Goal: Information Seeking & Learning: Compare options

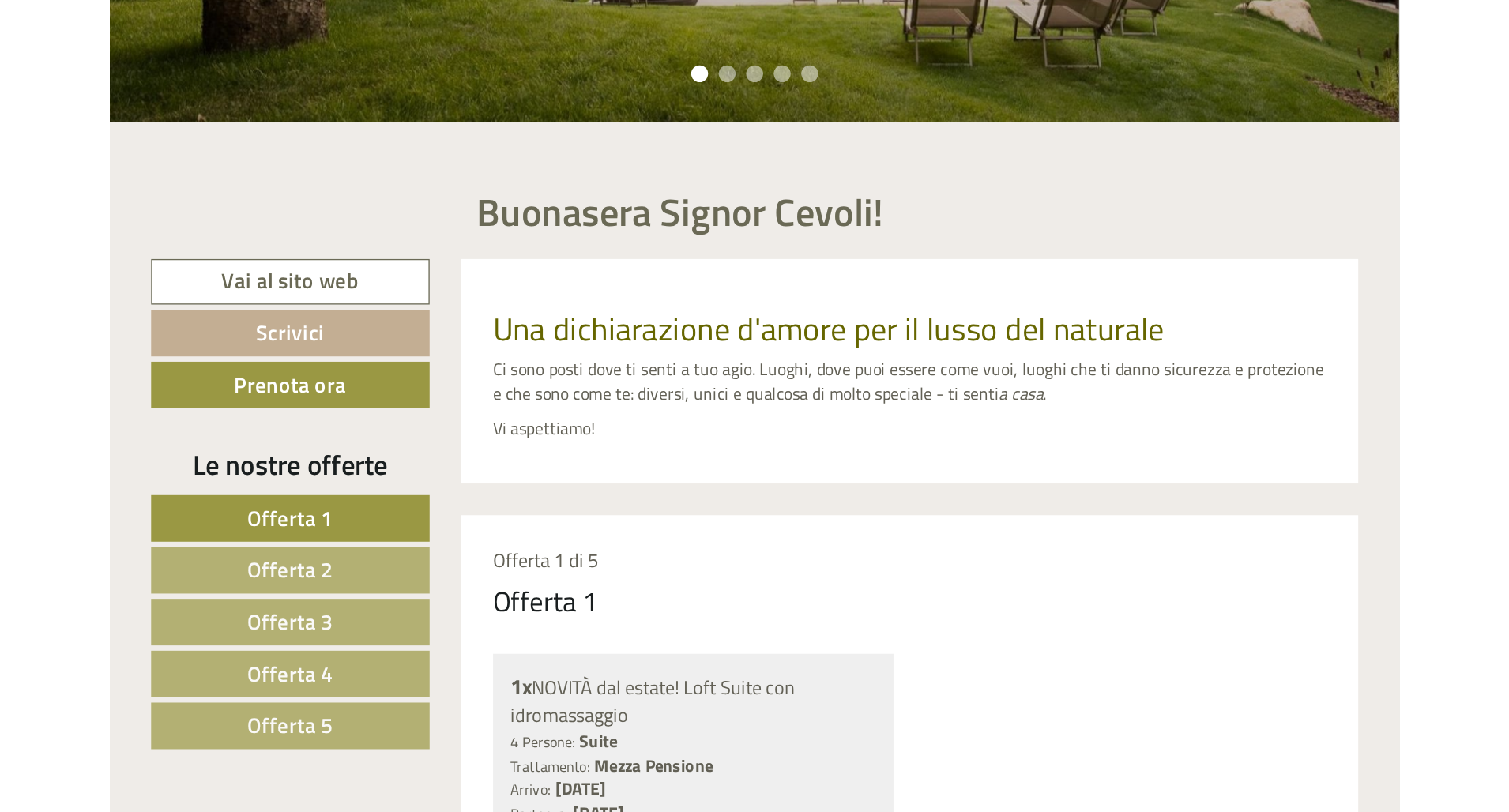
scroll to position [417, 0]
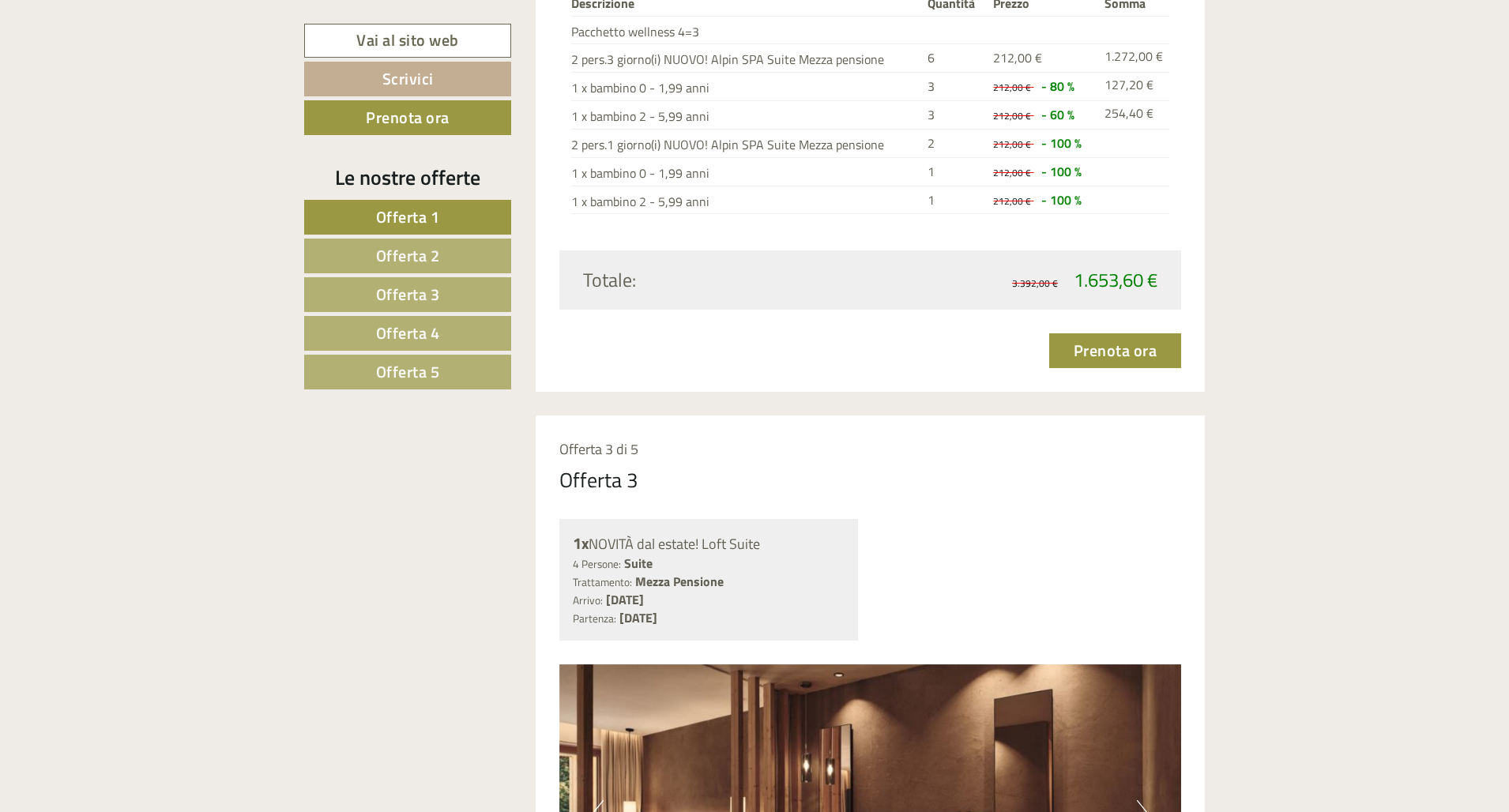
click at [400, 84] on link "Scrivici" at bounding box center [407, 79] width 207 height 35
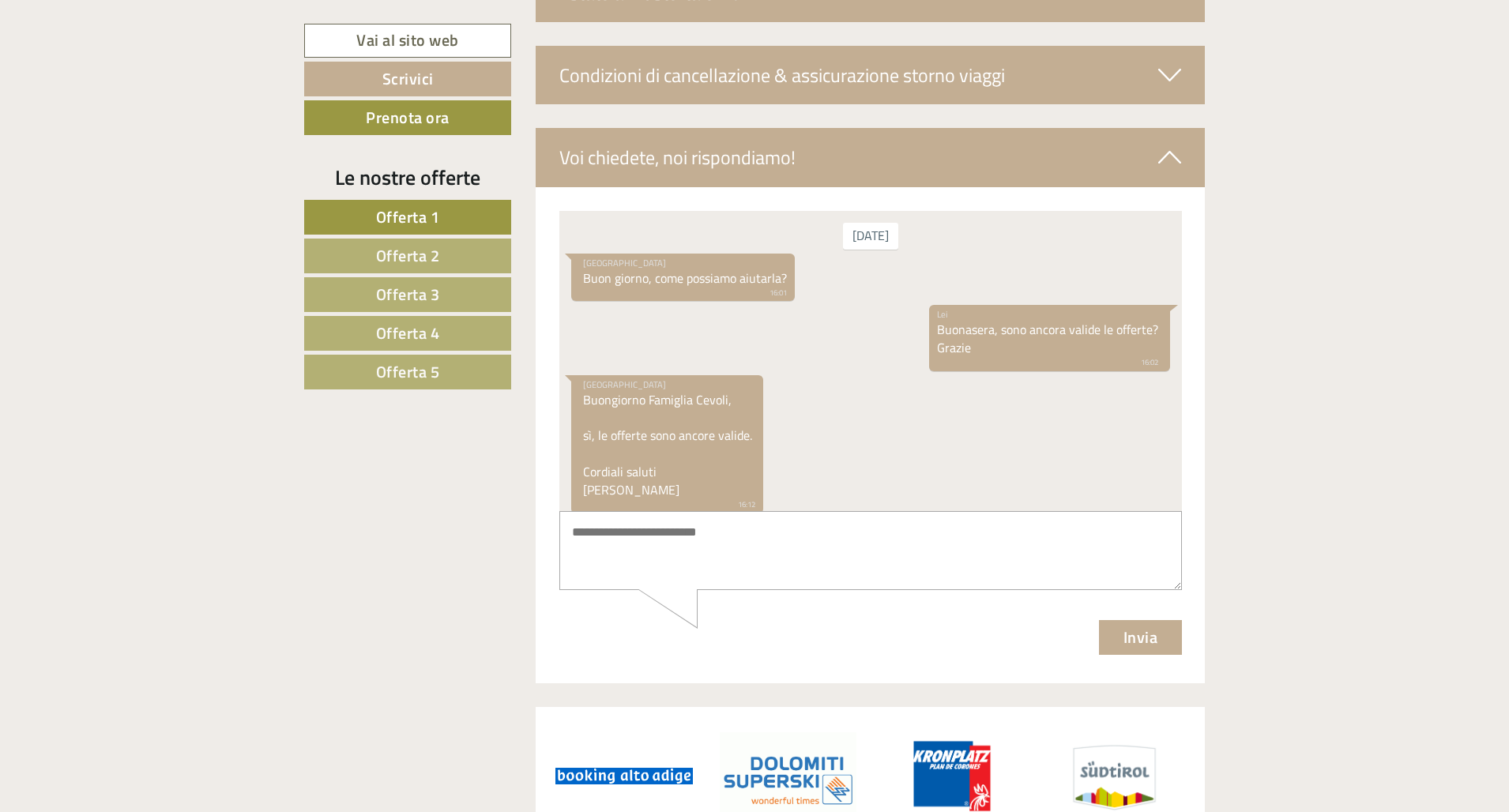
click at [437, 363] on span "Offerta 5" at bounding box center [408, 371] width 64 height 24
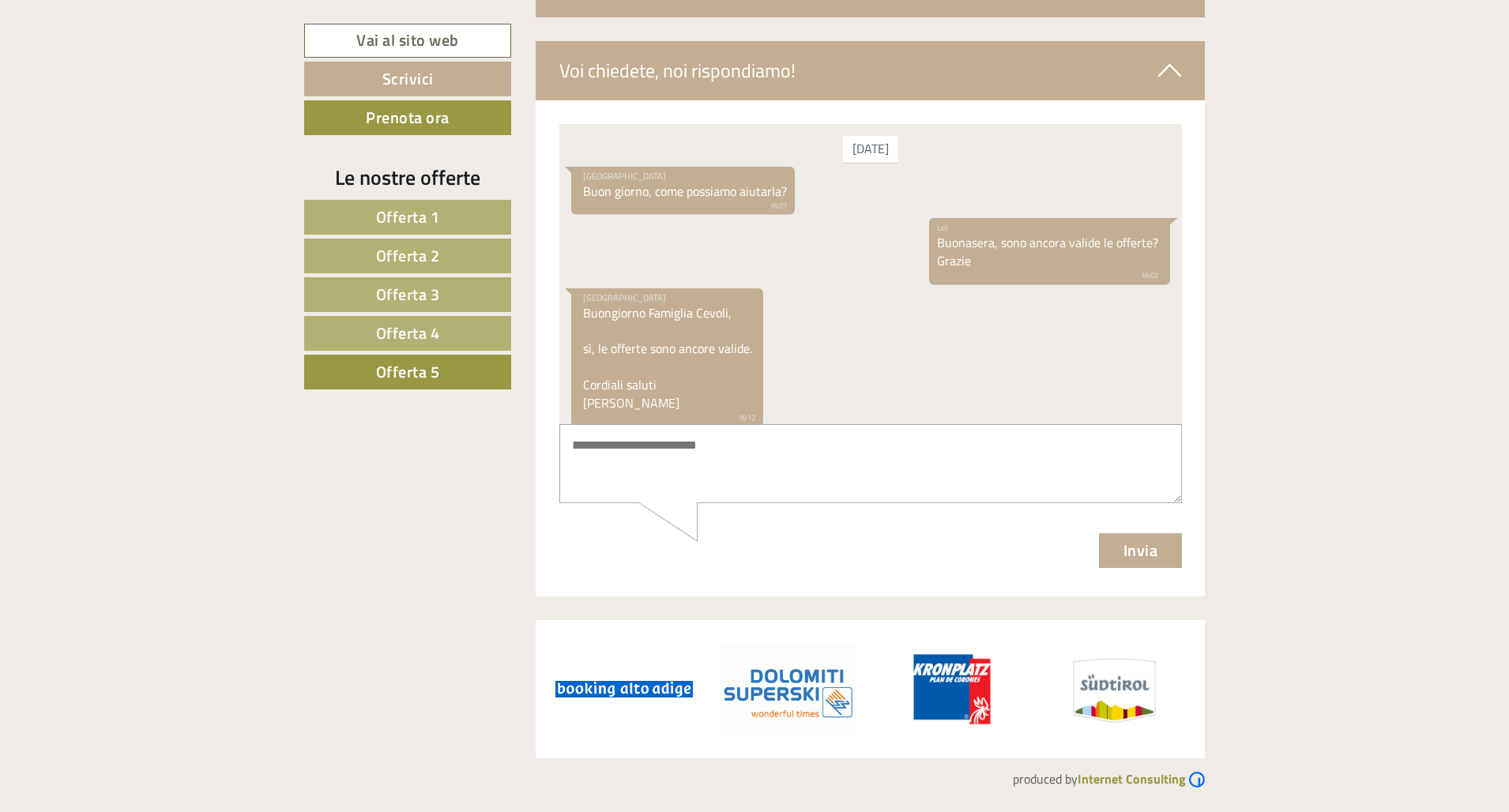
scroll to position [999, 0]
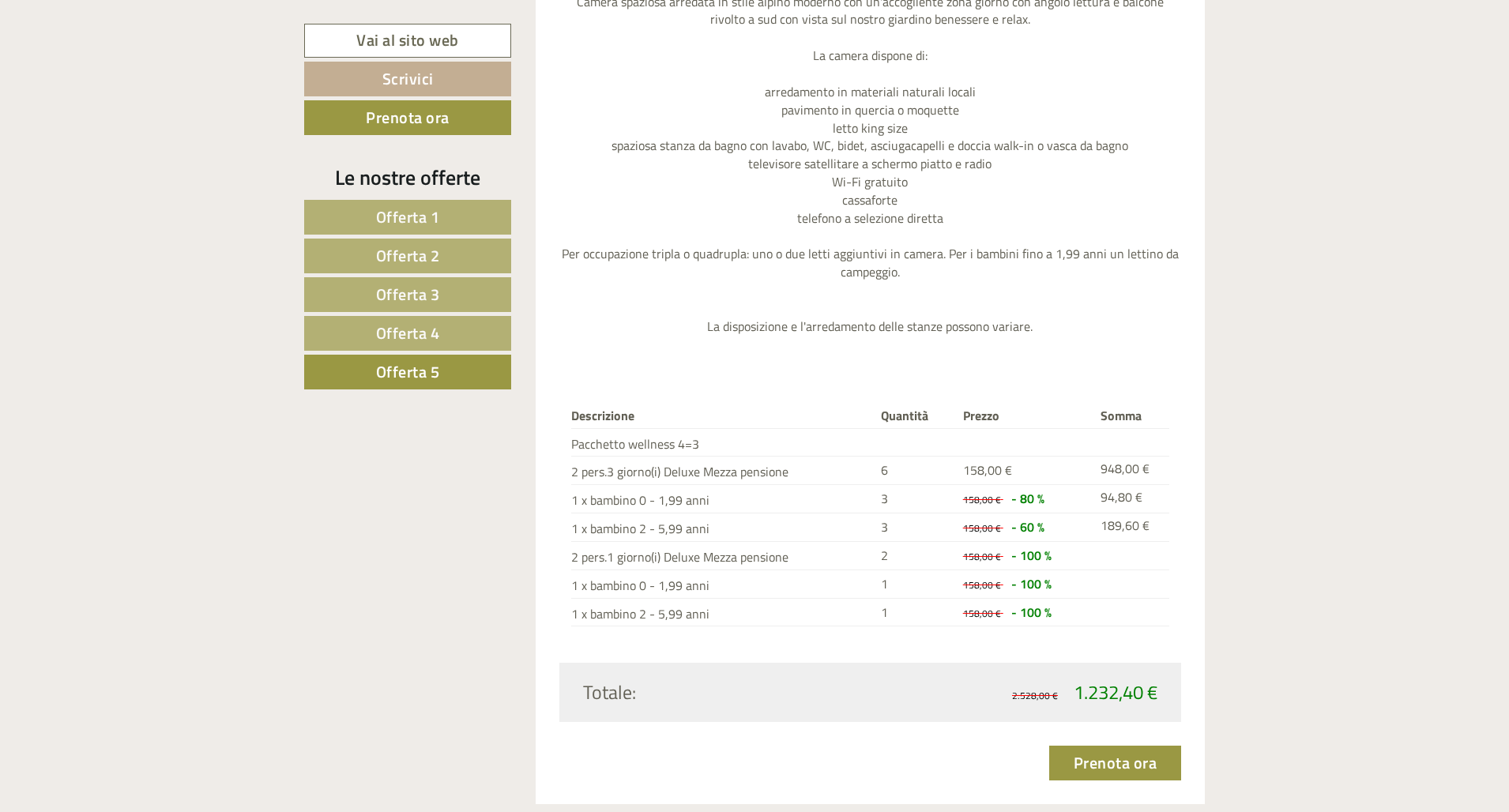
click at [418, 295] on span "Offerta 3" at bounding box center [408, 294] width 64 height 24
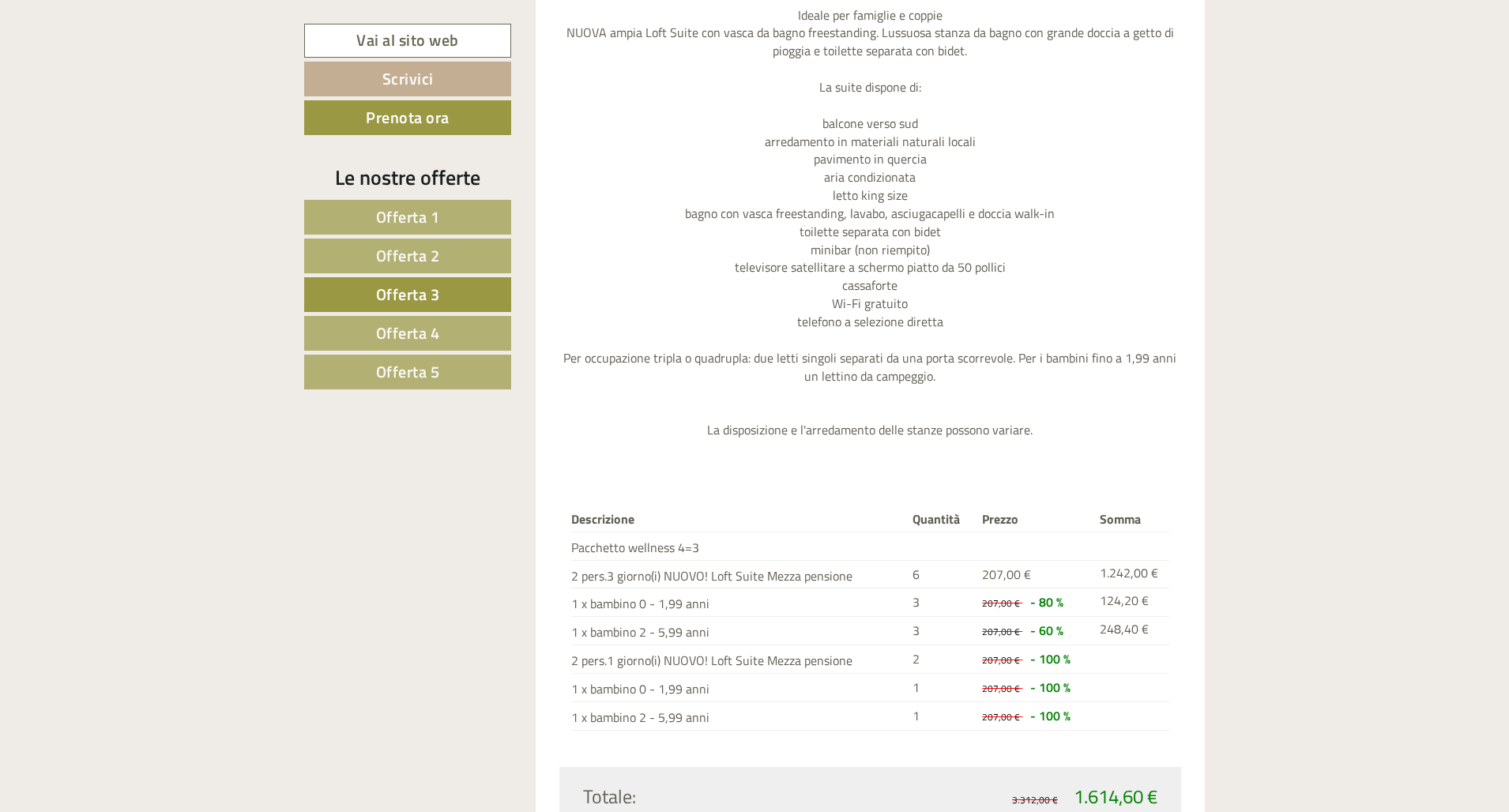
scroll to position [1599, 0]
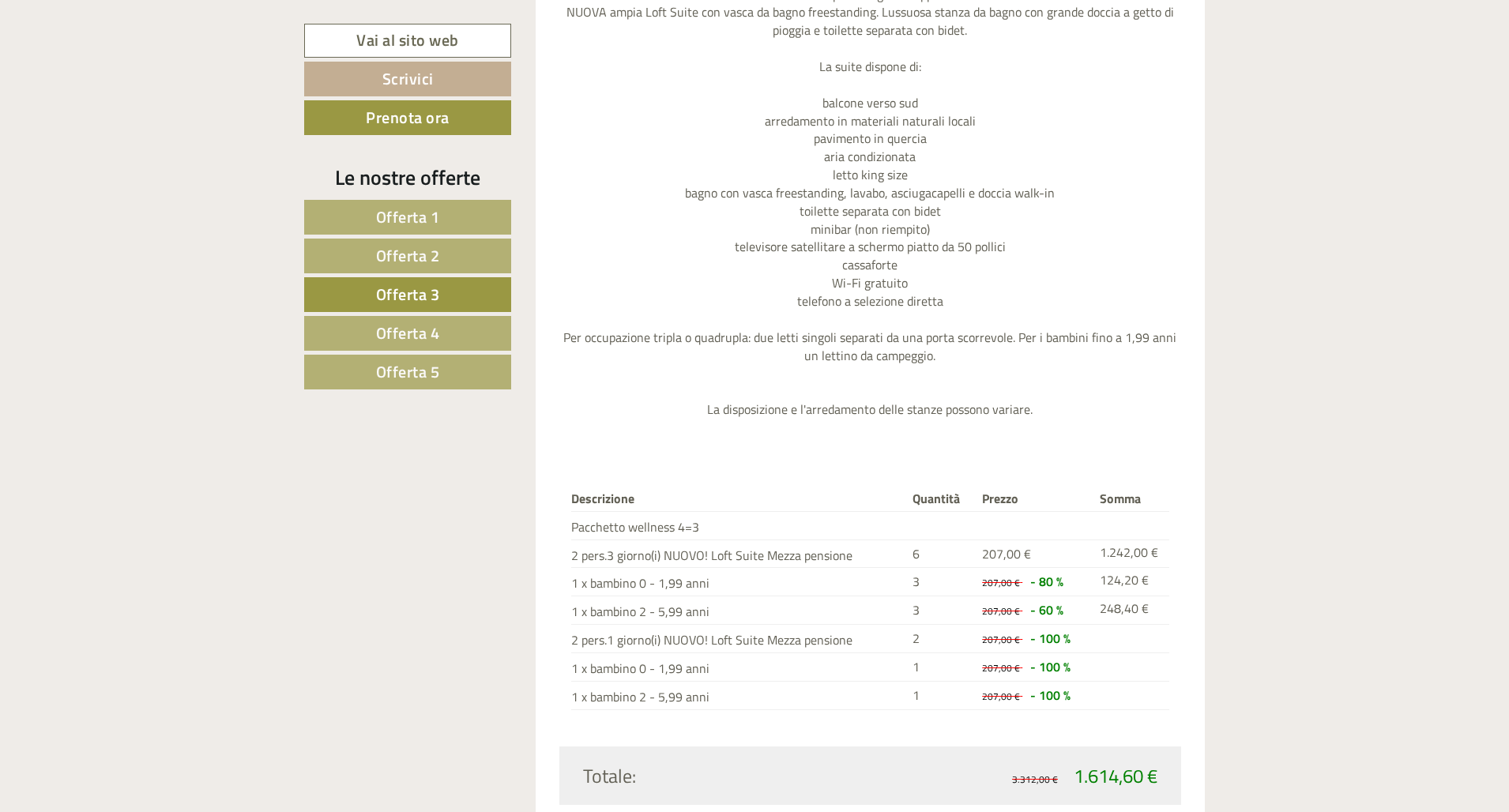
click at [426, 257] on span "Offerta 2" at bounding box center [408, 256] width 64 height 24
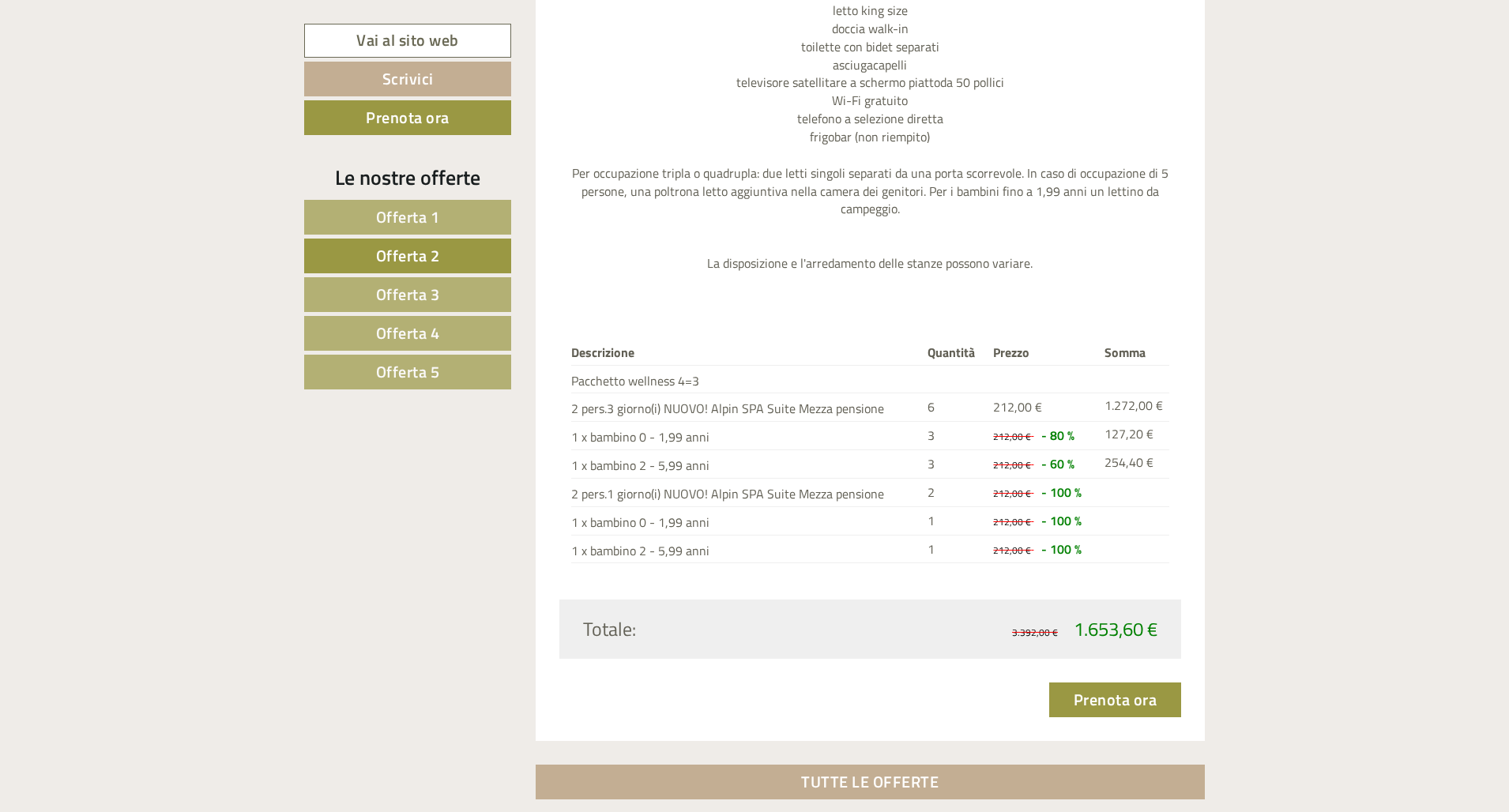
click at [454, 229] on link "Offerta 1" at bounding box center [407, 217] width 207 height 35
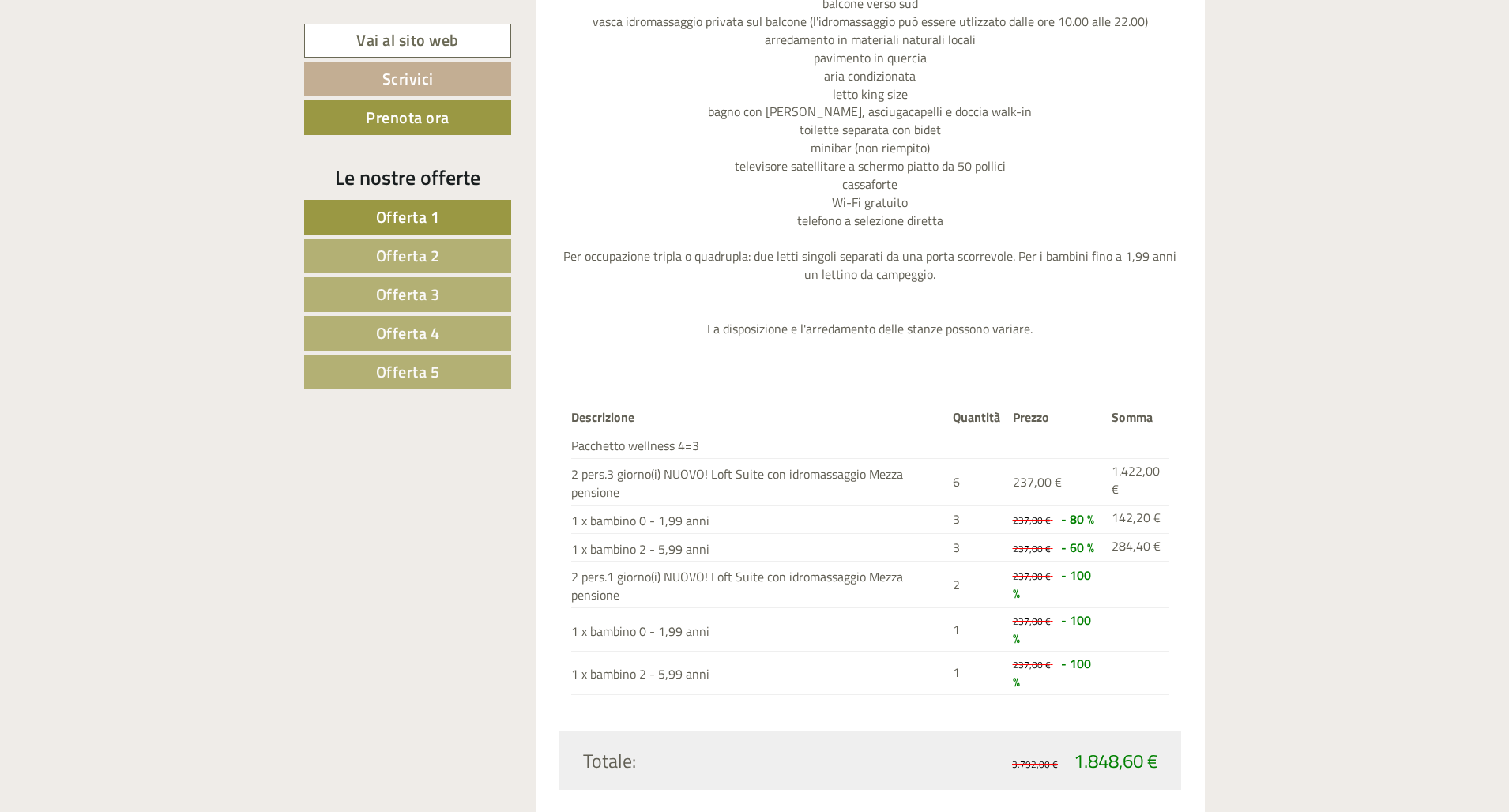
scroll to position [1720, 0]
click at [432, 260] on span "Offerta 2" at bounding box center [408, 256] width 64 height 24
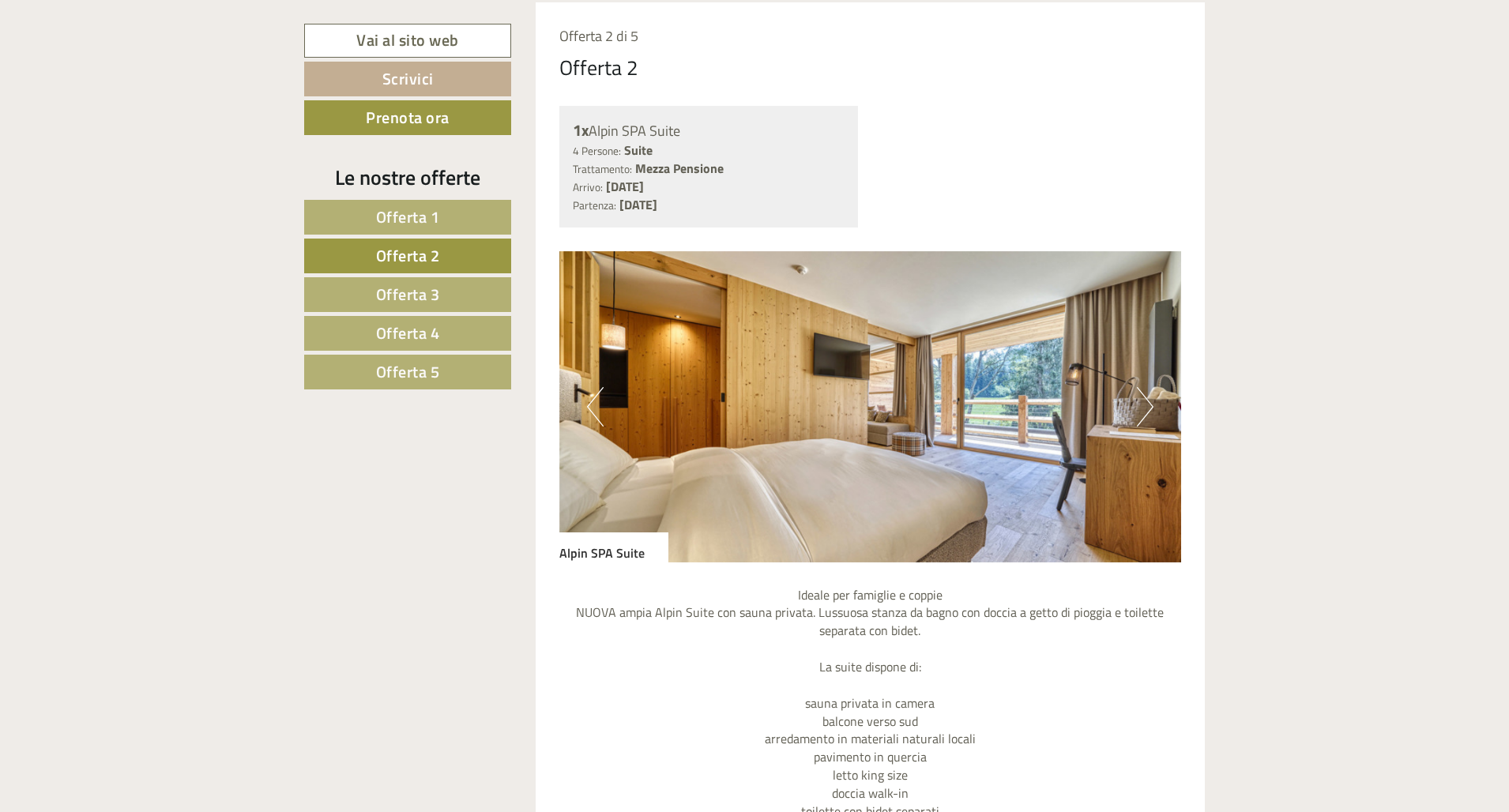
click at [437, 292] on span "Offerta 3" at bounding box center [408, 294] width 64 height 24
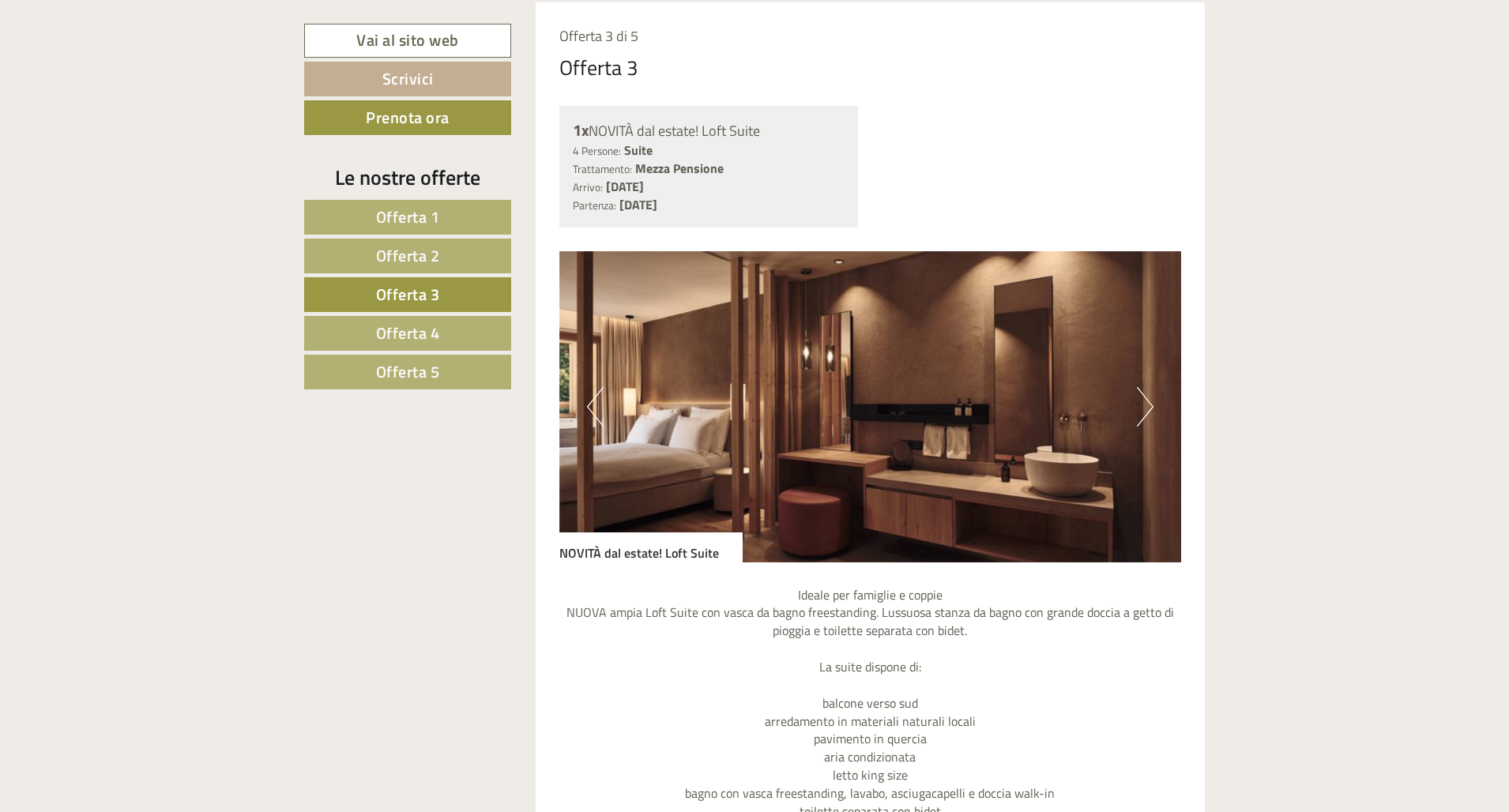
click at [444, 330] on link "Offerta 4" at bounding box center [407, 333] width 207 height 35
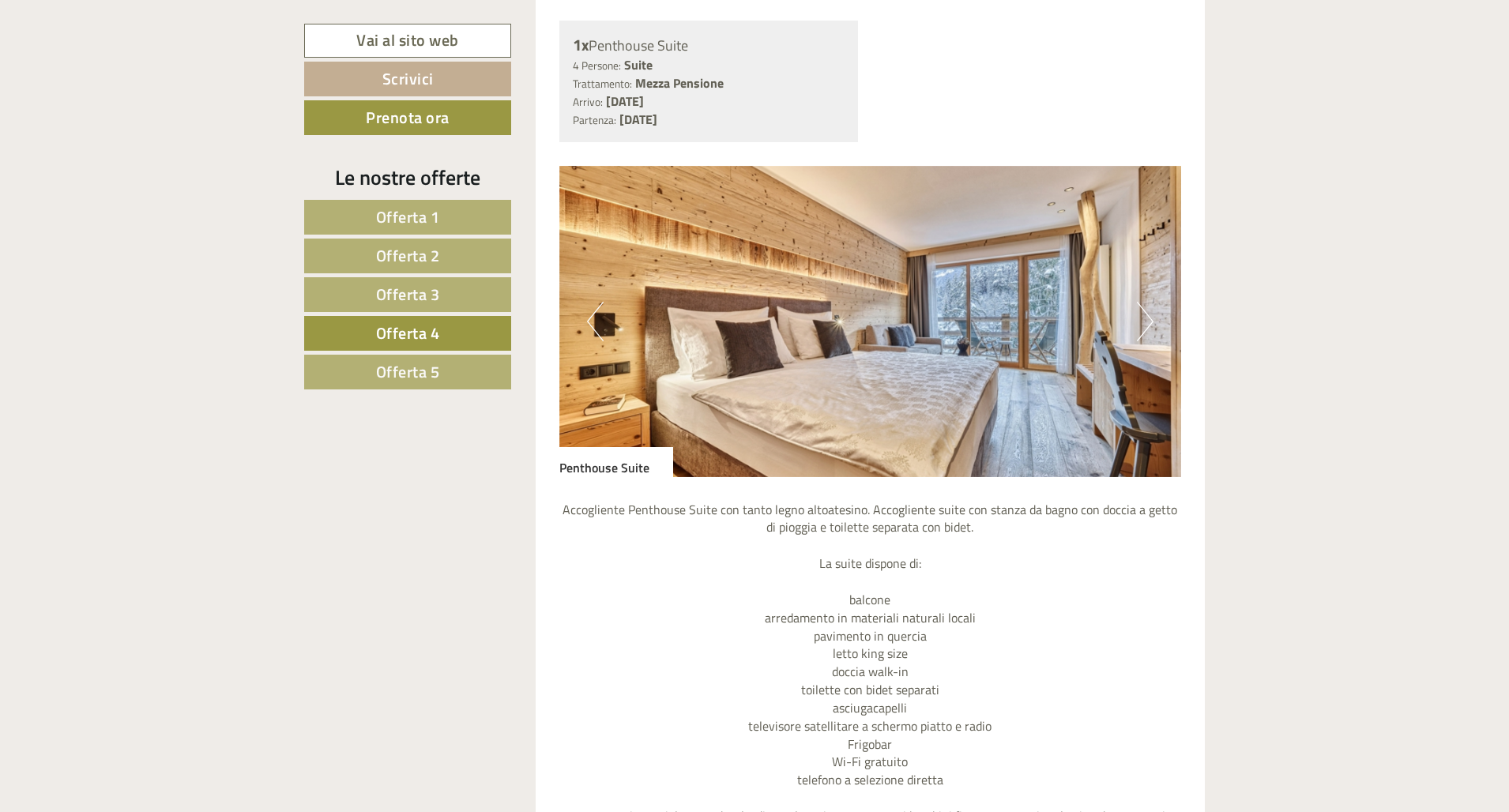
scroll to position [1114, 0]
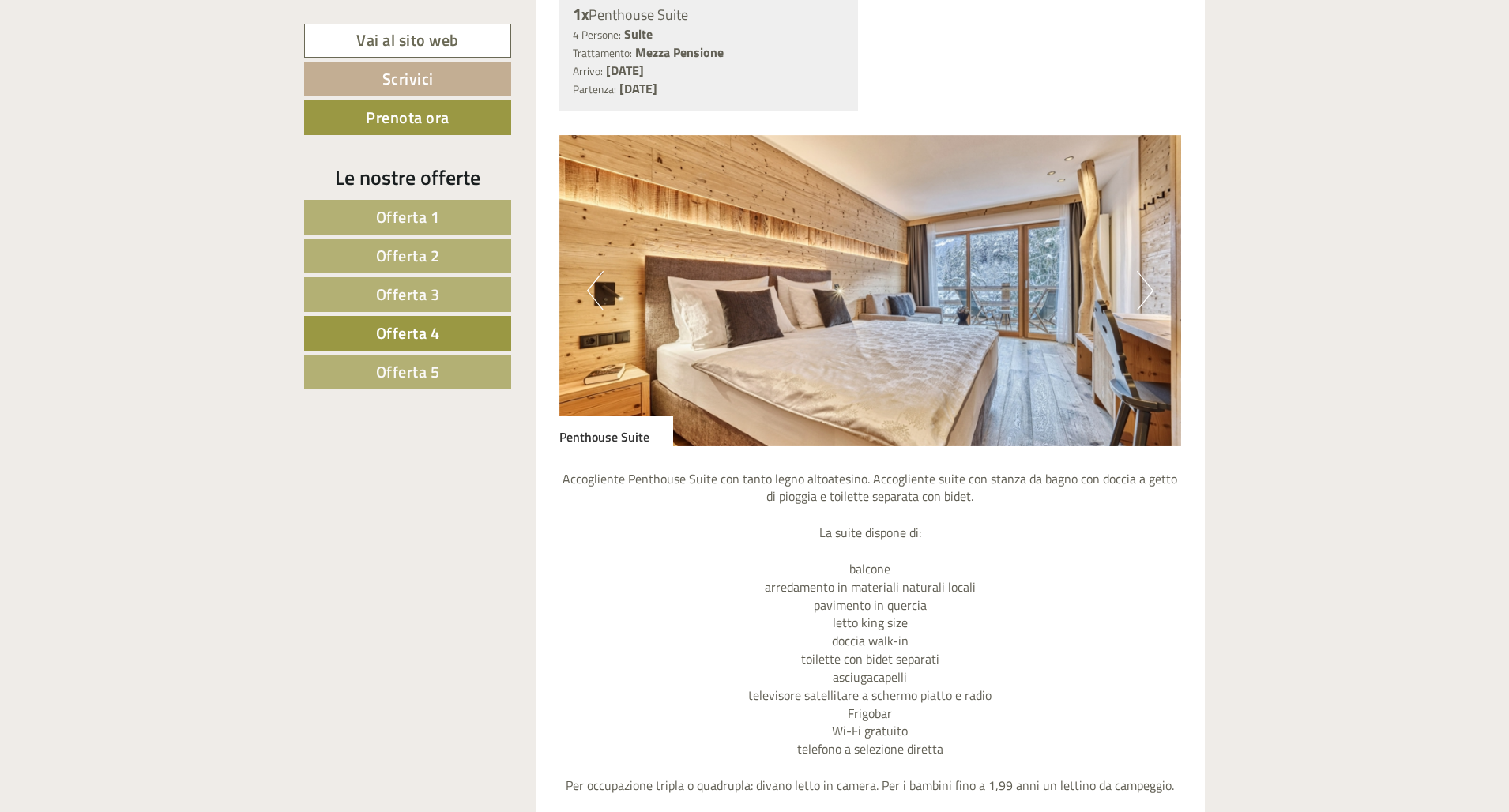
click at [962, 303] on img at bounding box center [871, 290] width 622 height 311
click at [962, 295] on button "Next" at bounding box center [1145, 290] width 17 height 39
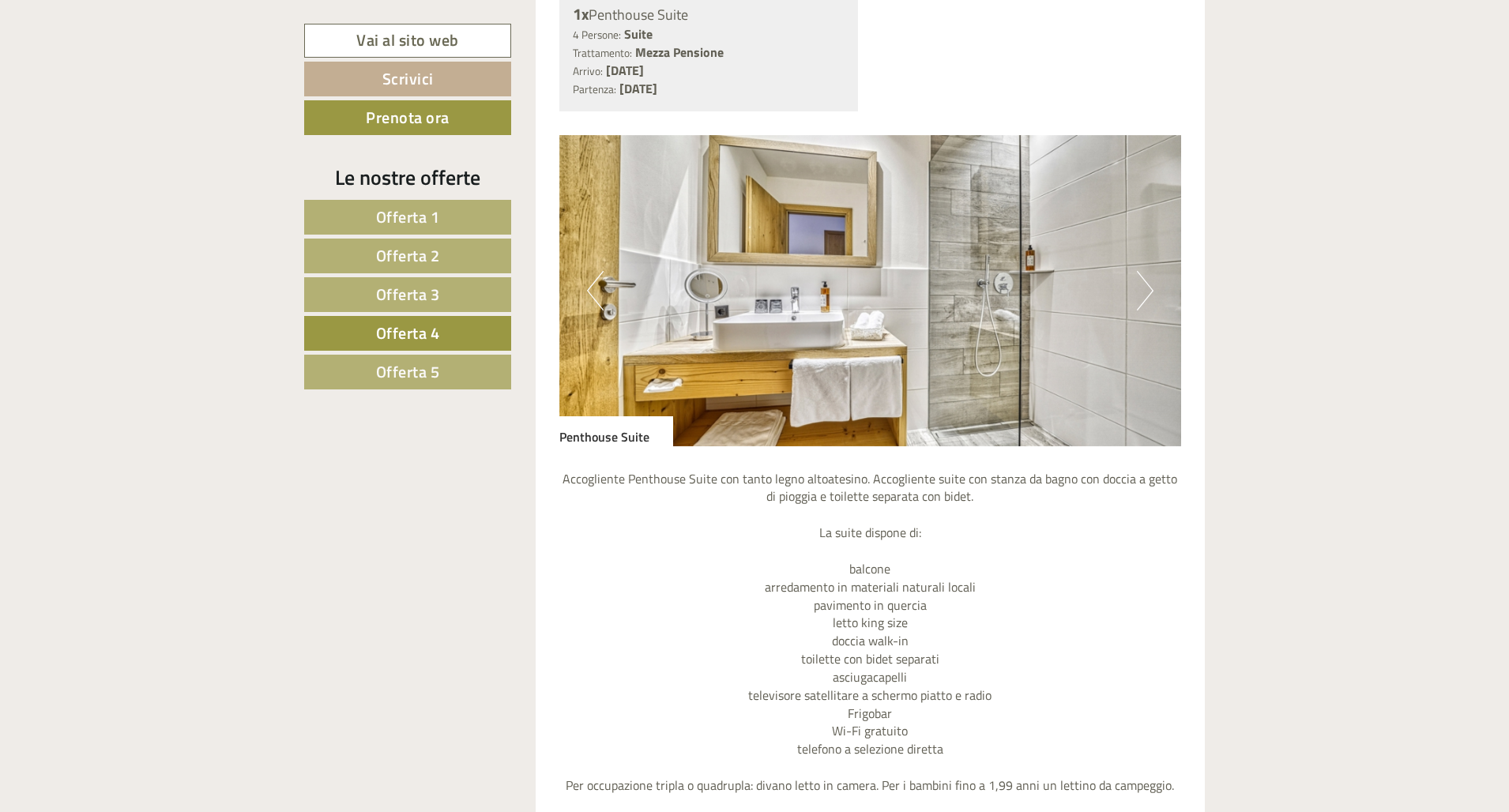
click at [962, 295] on button "Next" at bounding box center [1145, 290] width 17 height 39
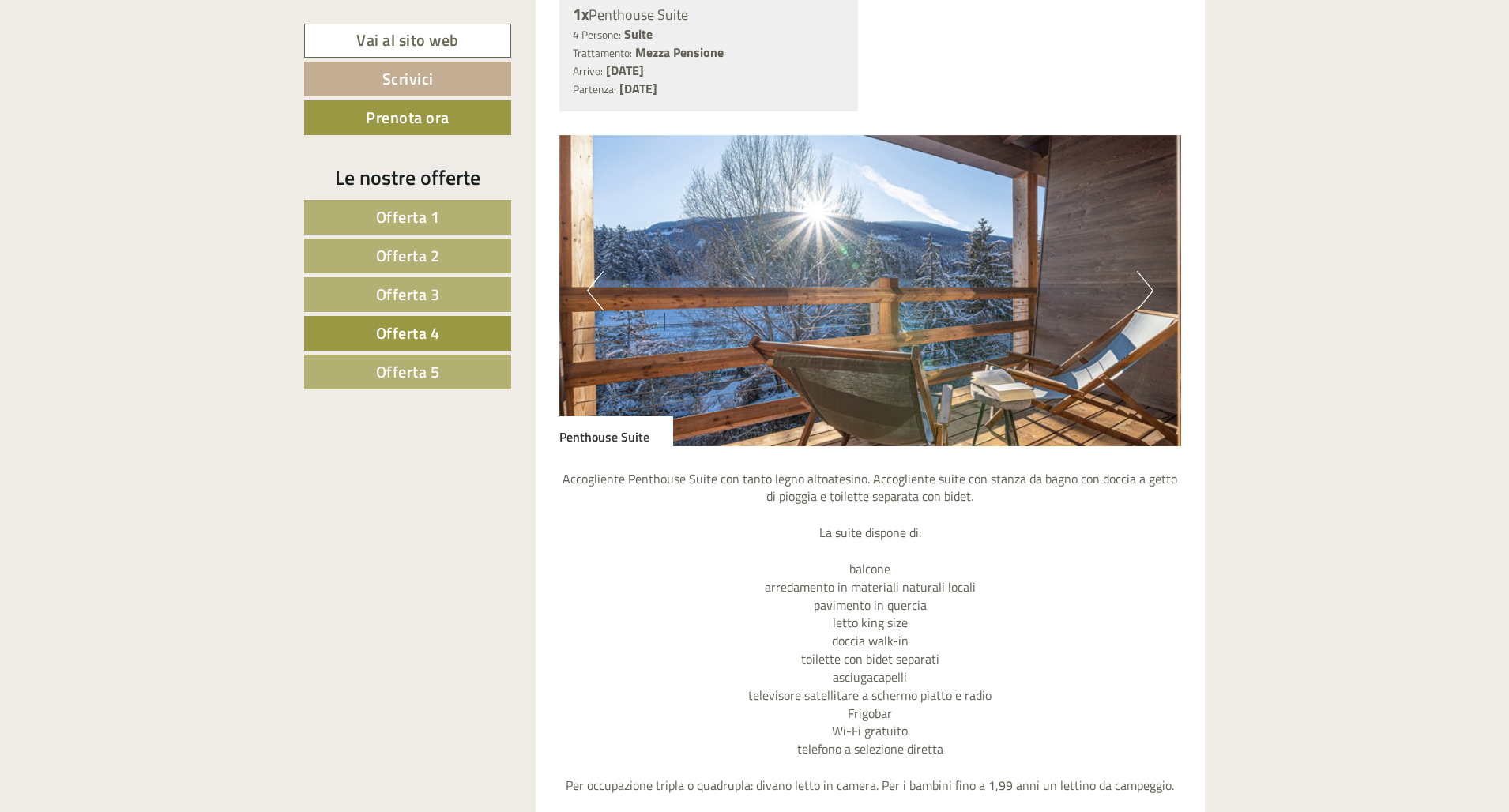
click at [962, 295] on button "Next" at bounding box center [1145, 290] width 17 height 39
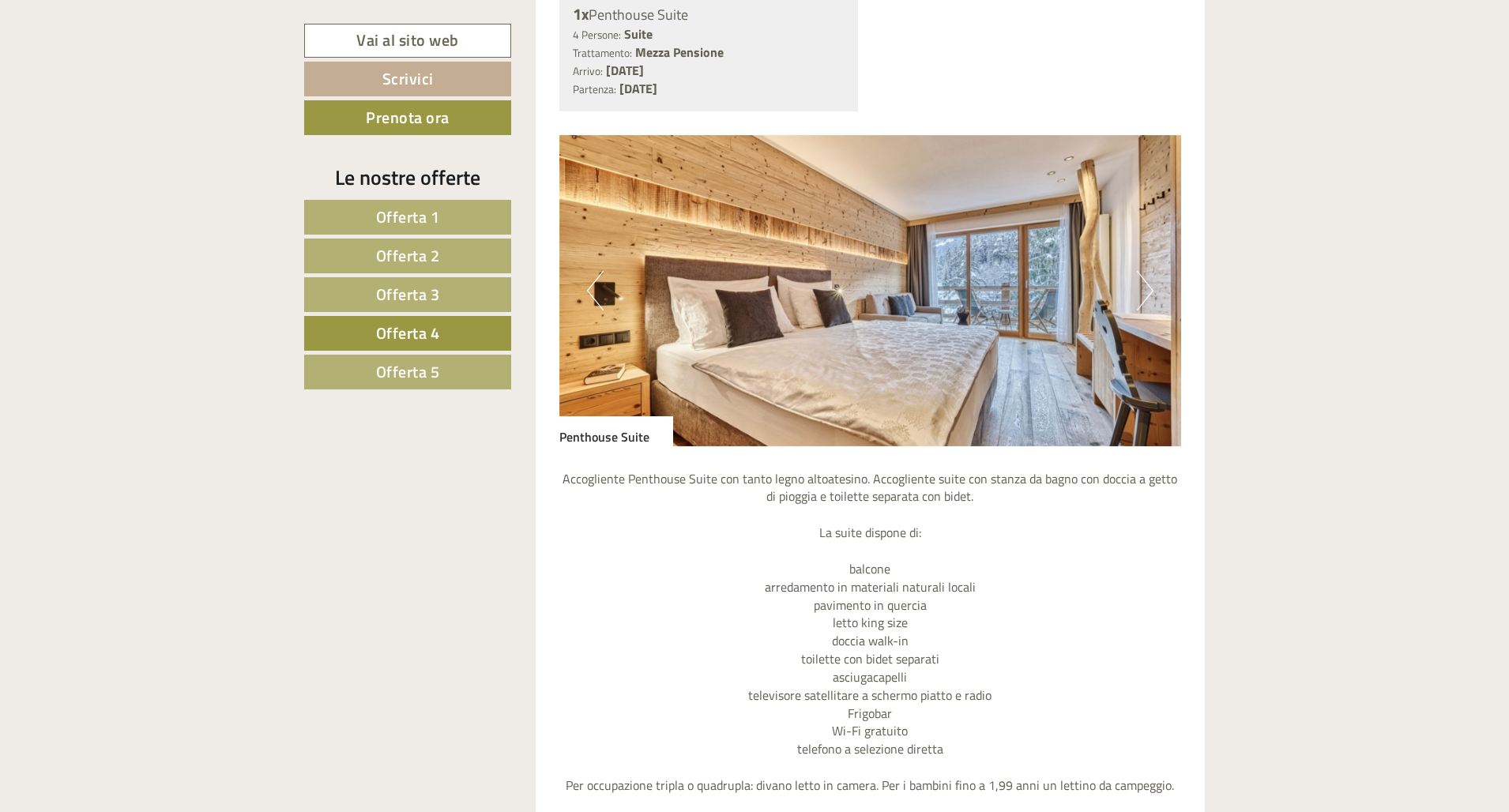
click at [962, 295] on button "Next" at bounding box center [1145, 290] width 17 height 39
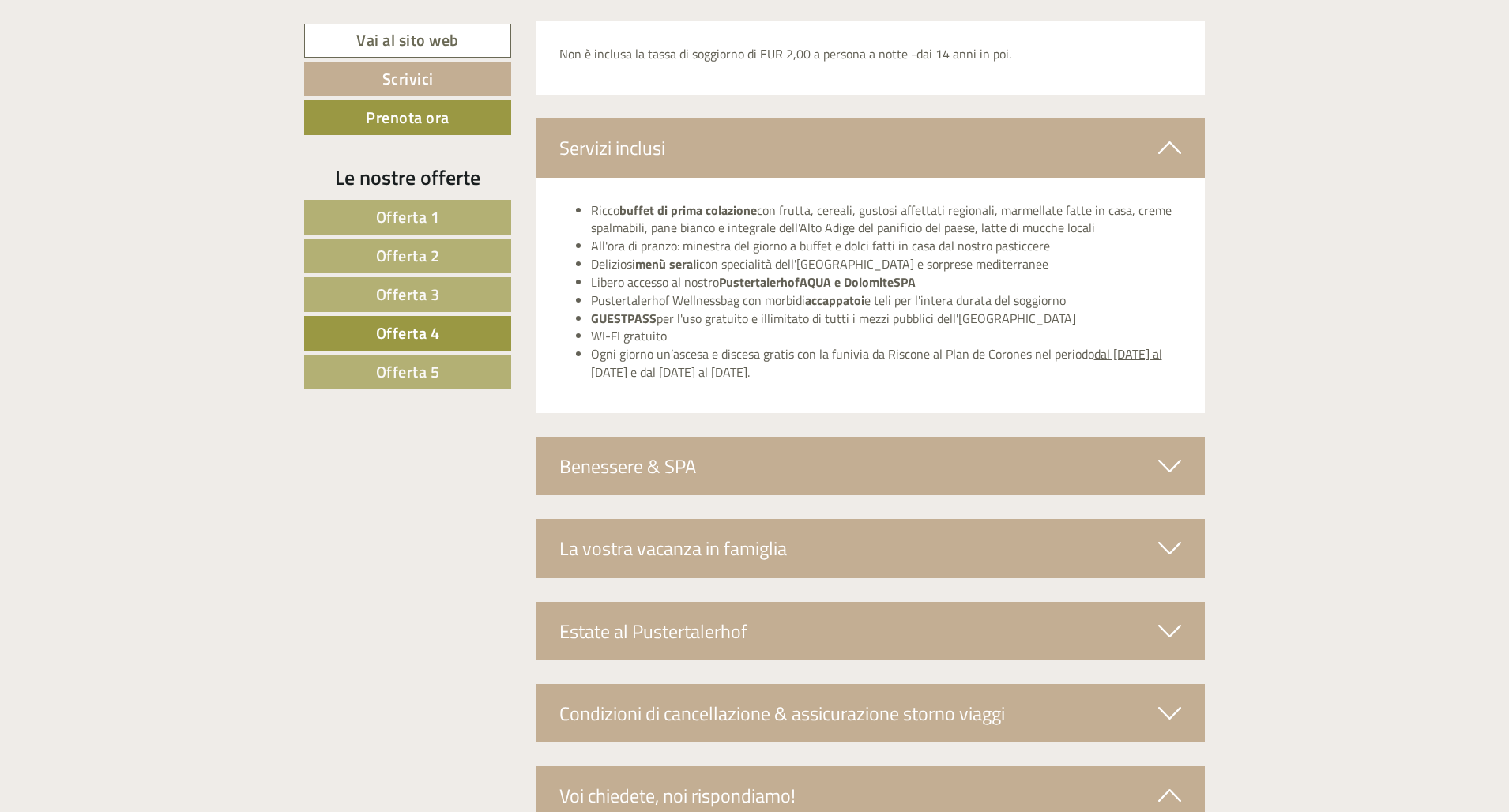
scroll to position [2536, 0]
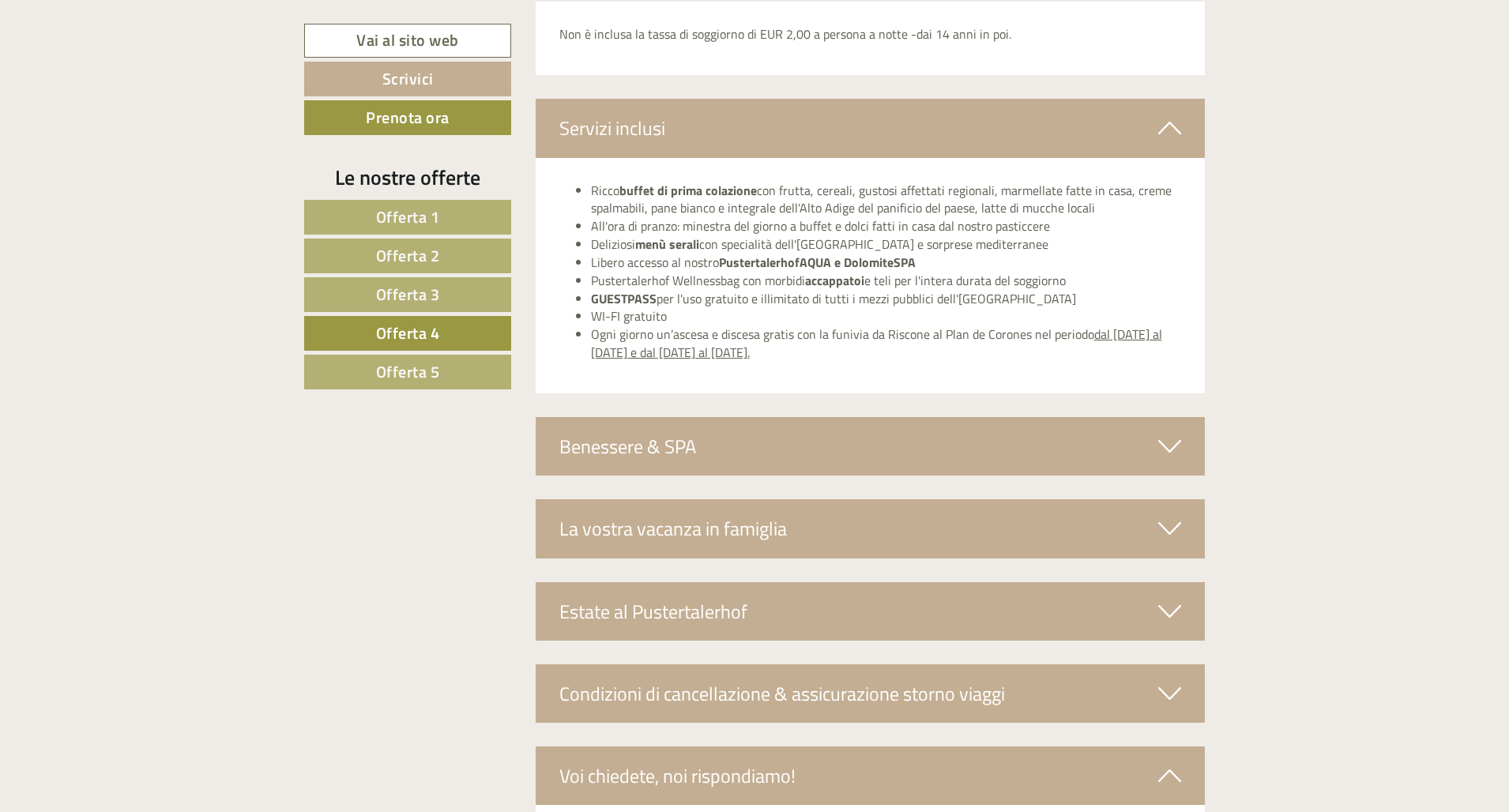
click at [962, 433] on icon at bounding box center [1169, 445] width 23 height 27
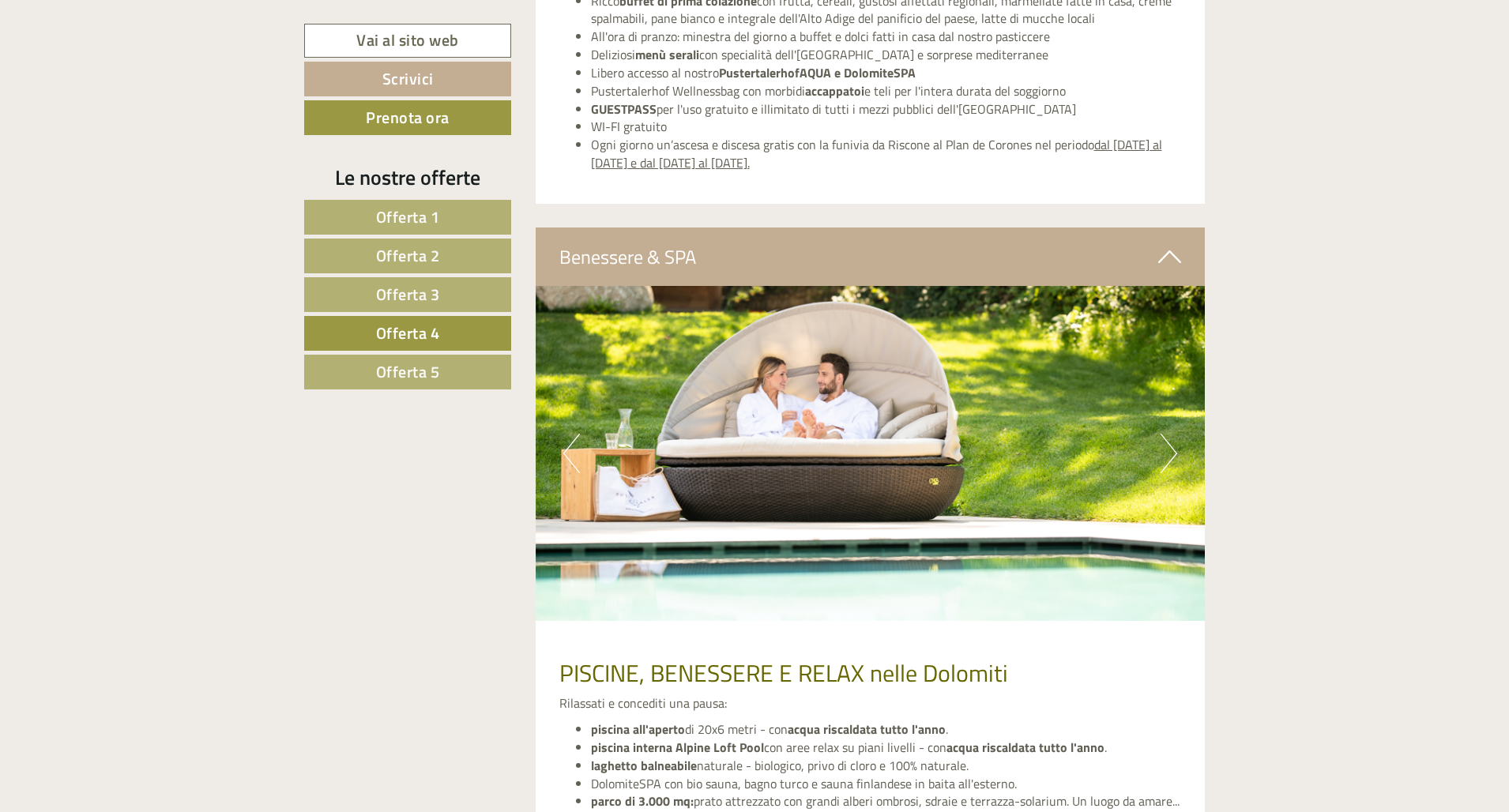
scroll to position [2809, 0]
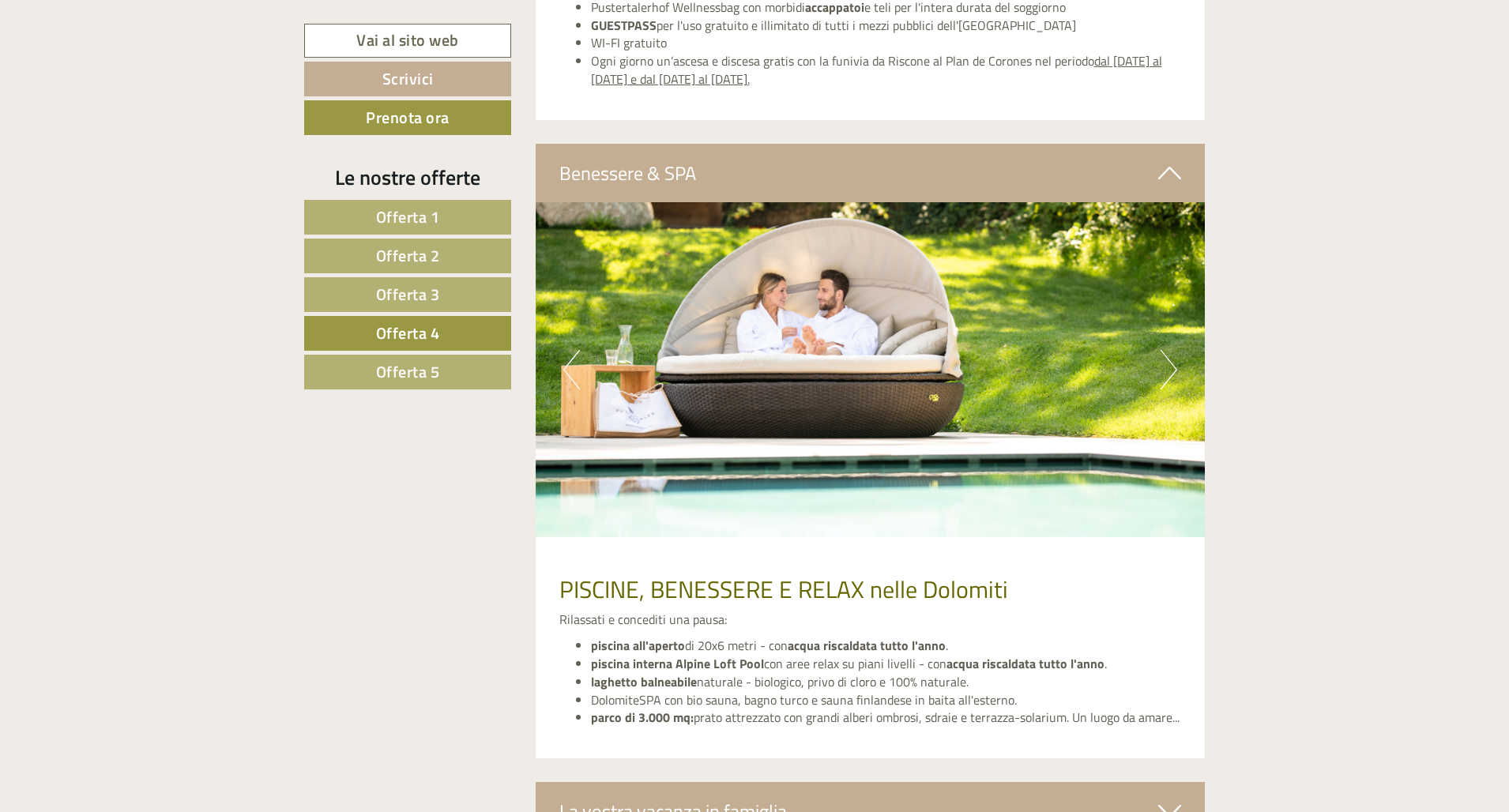
click at [962, 351] on button "Next" at bounding box center [1168, 369] width 17 height 39
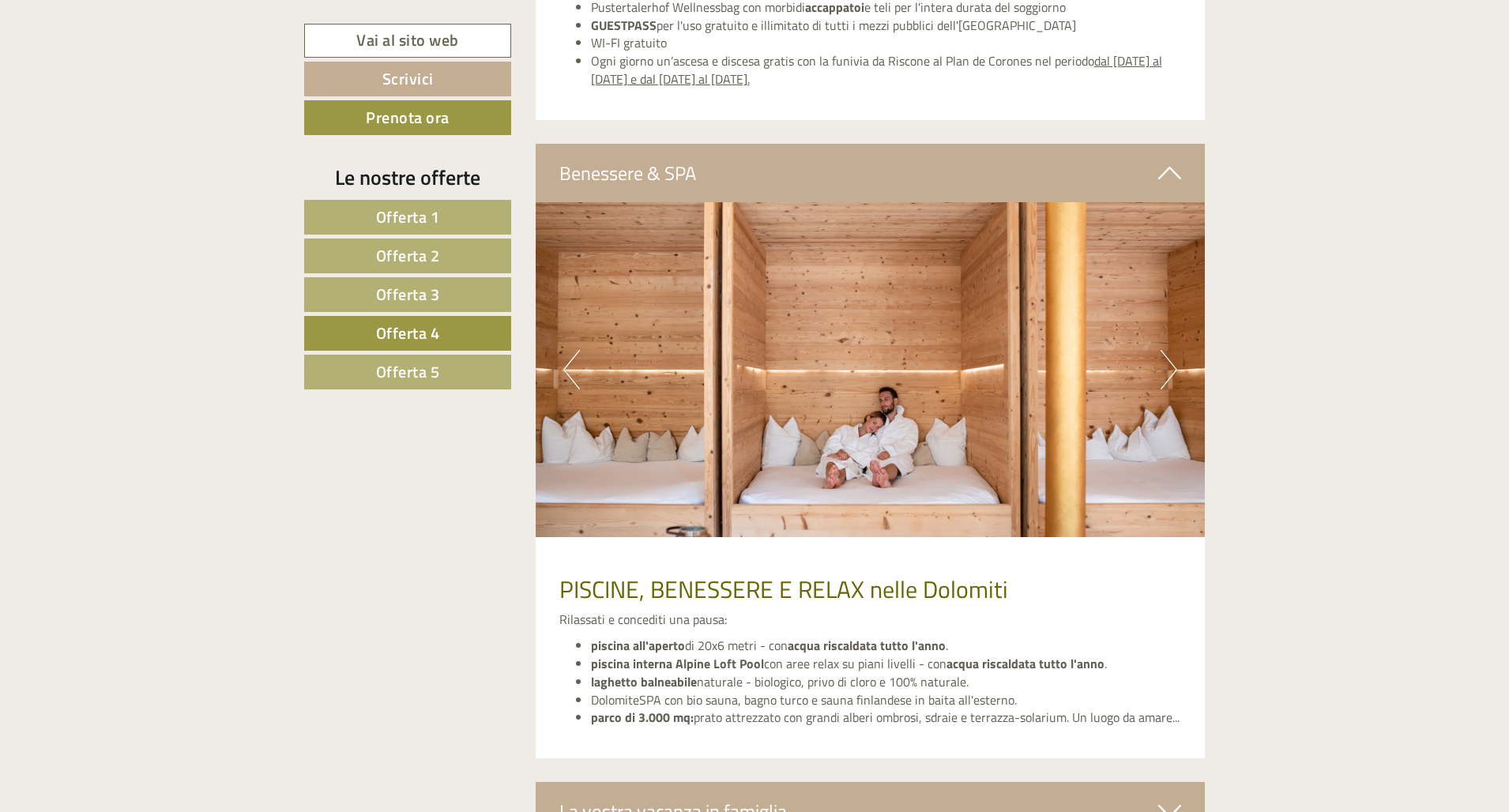
click at [962, 350] on button "Next" at bounding box center [1168, 369] width 17 height 39
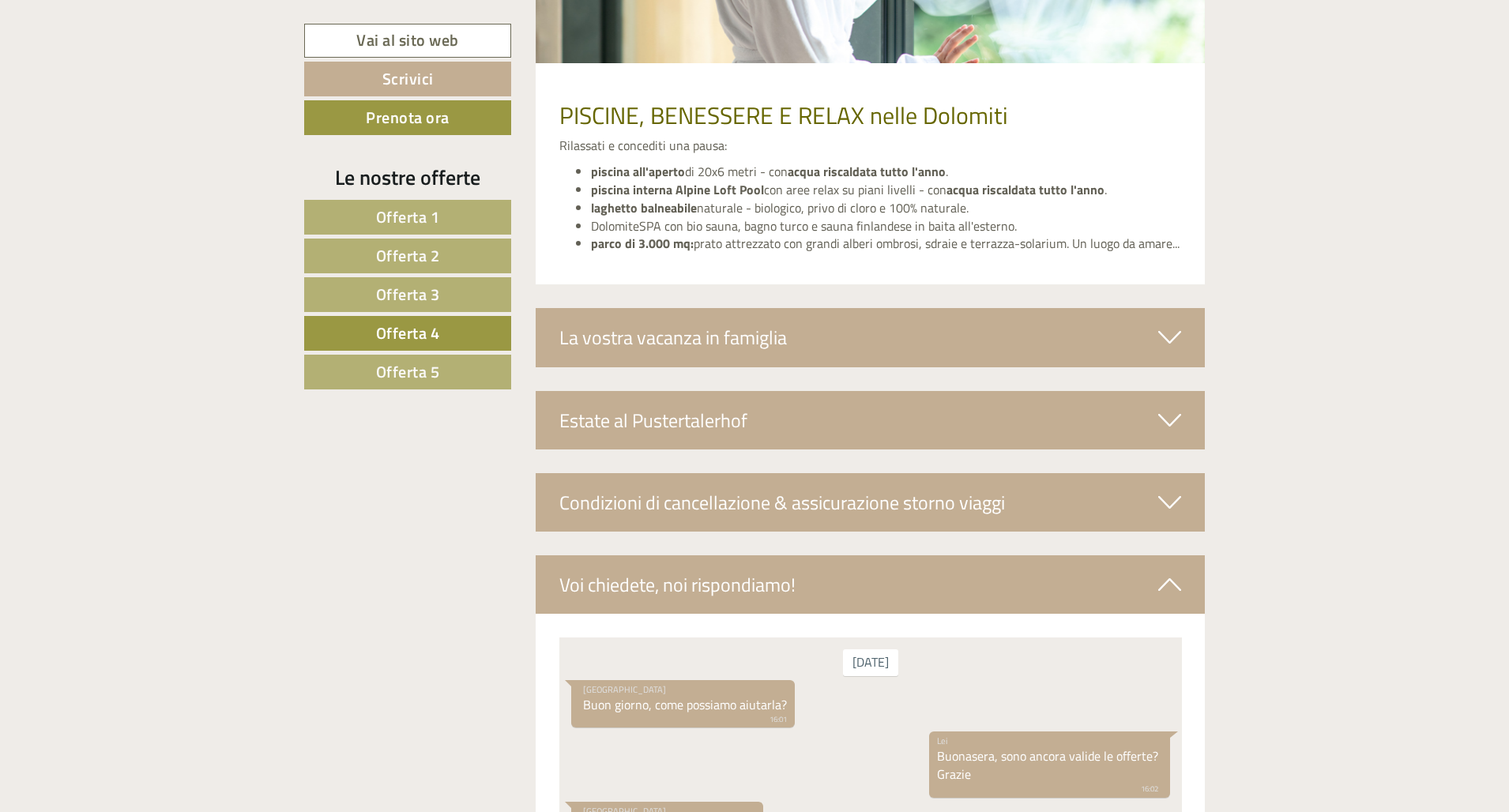
scroll to position [3296, 0]
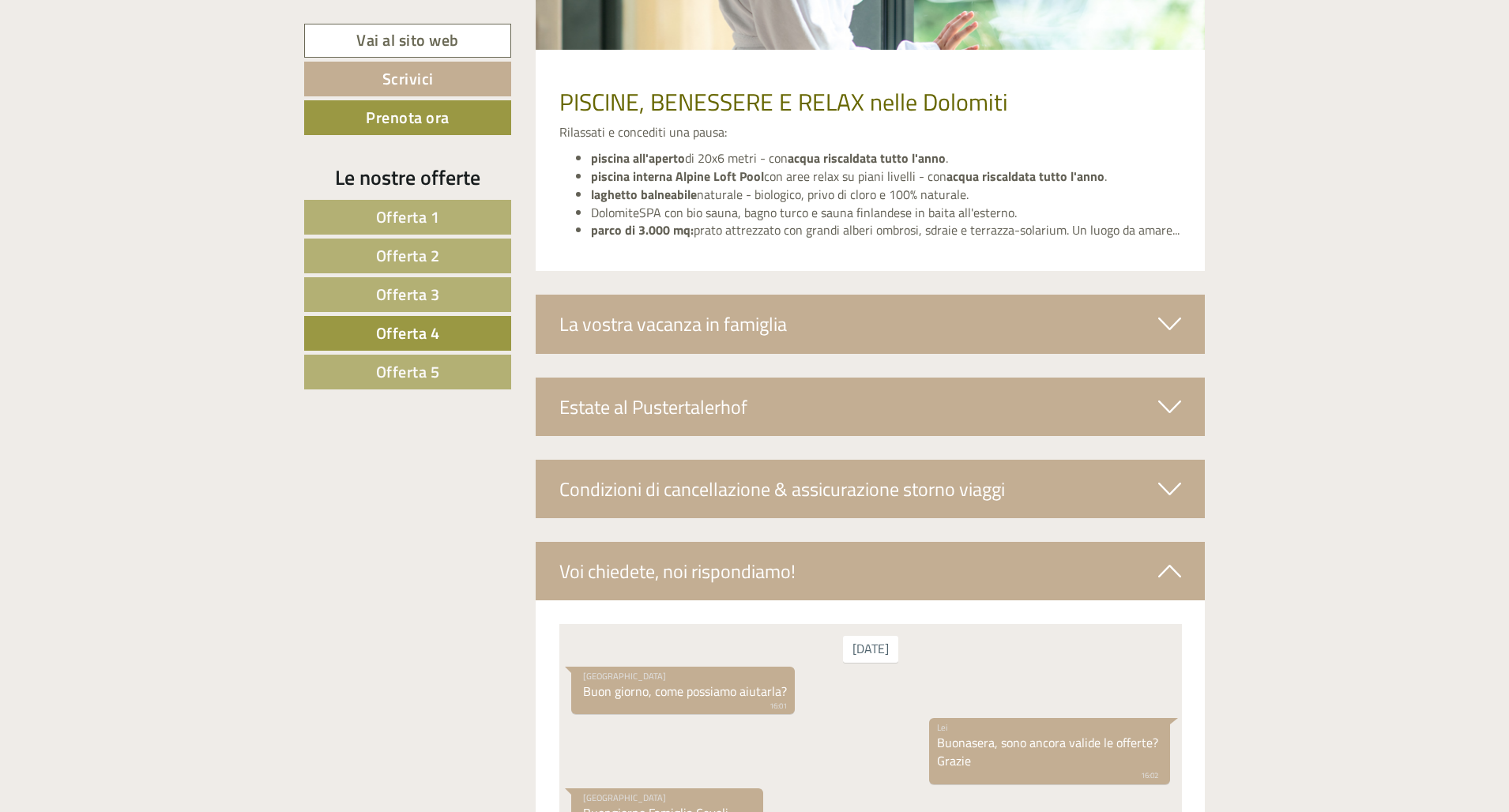
click at [962, 297] on div "La vostra vacanza in famiglia" at bounding box center [870, 323] width 670 height 59
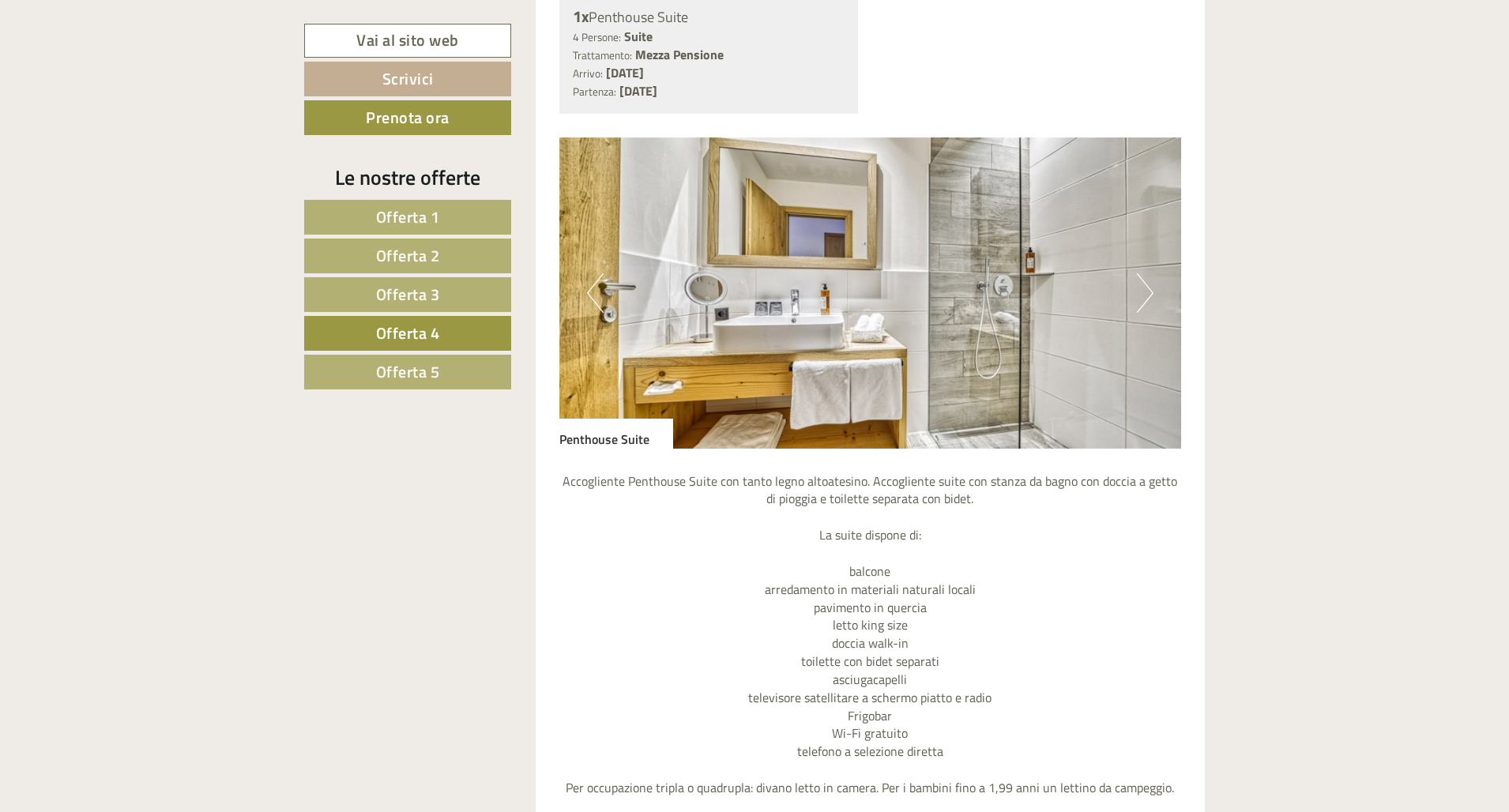
scroll to position [1117, 0]
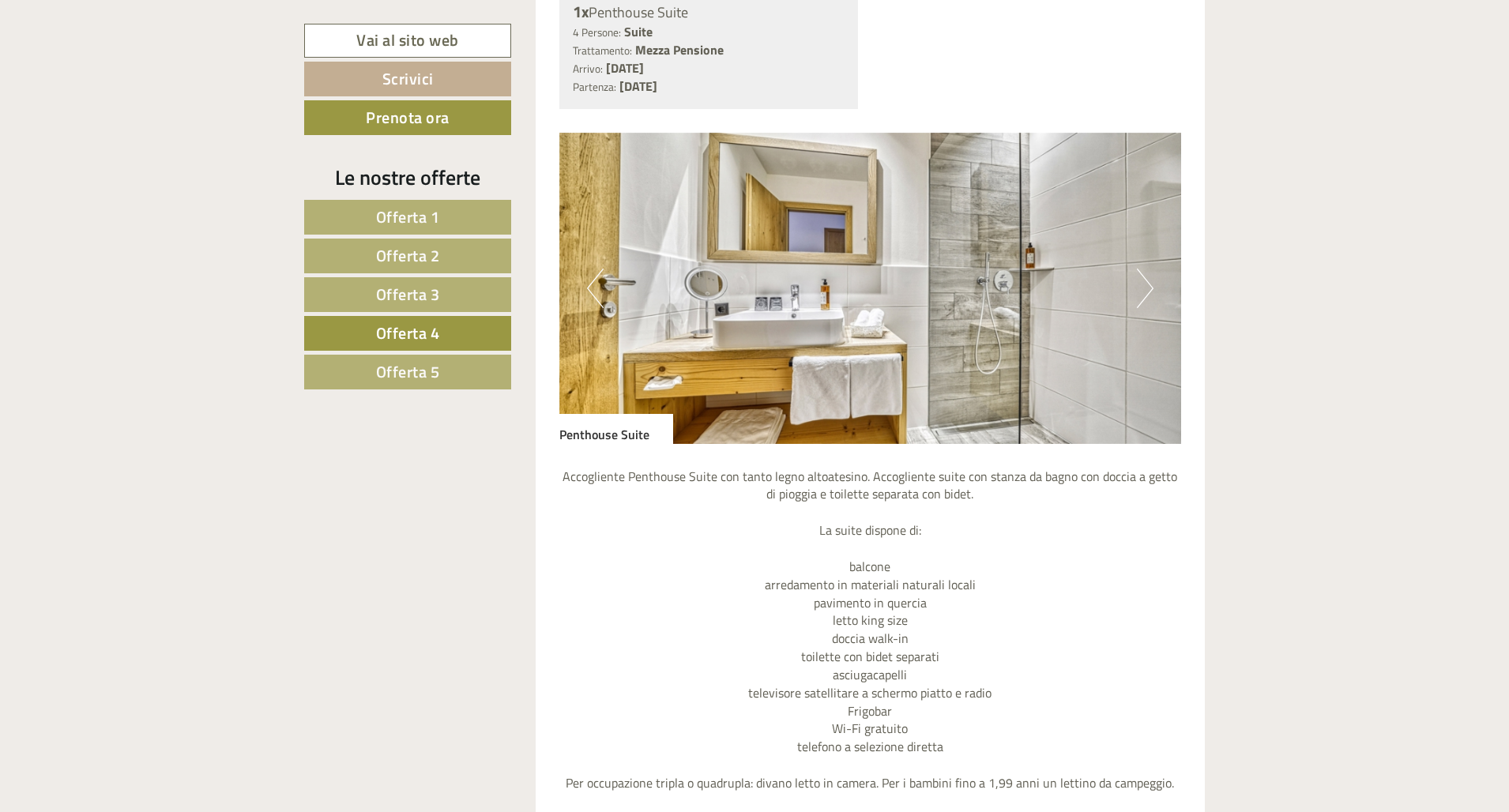
click at [394, 300] on span "Offerta 3" at bounding box center [408, 294] width 64 height 24
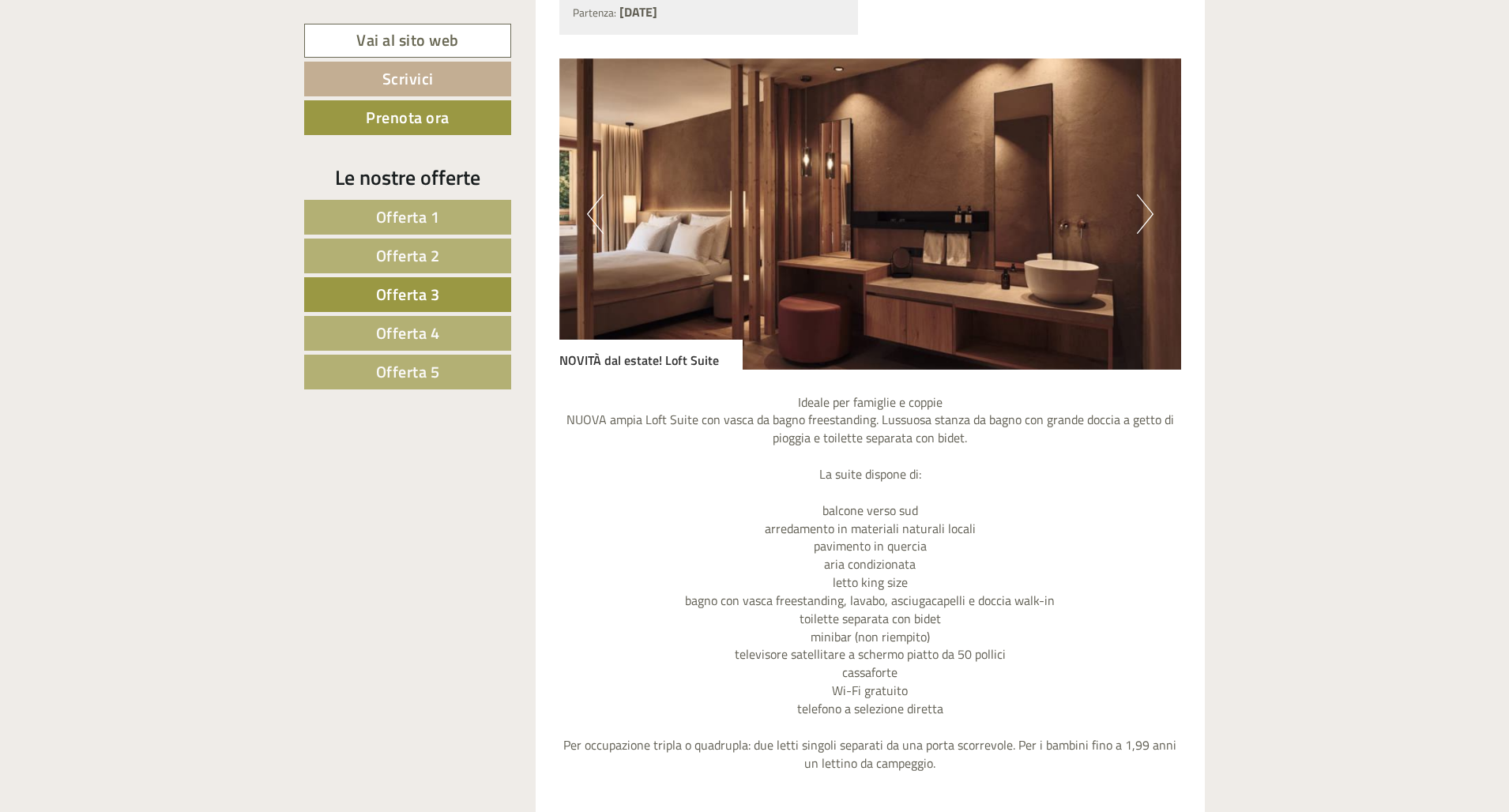
scroll to position [1189, 0]
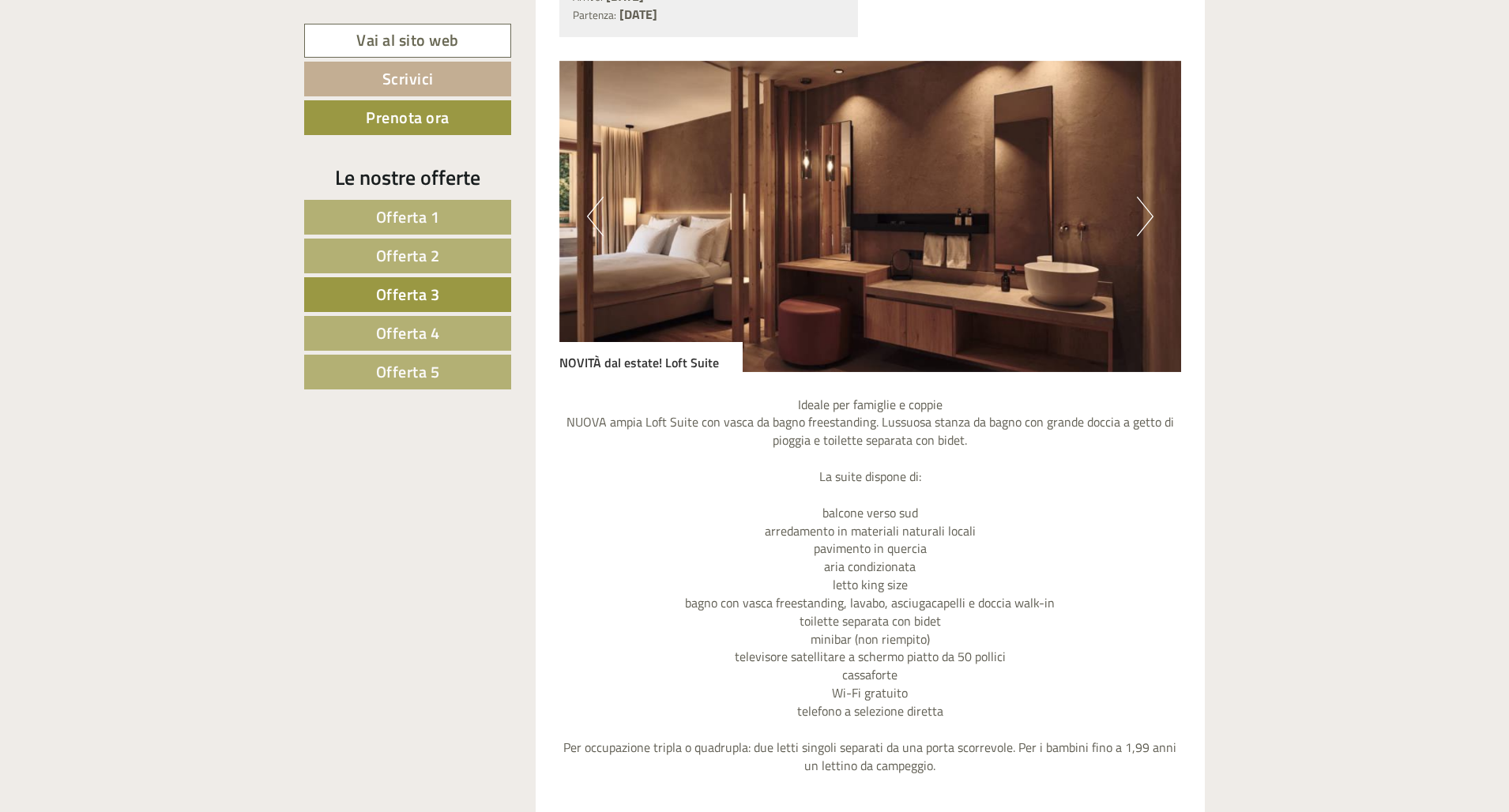
click at [962, 208] on button "Next" at bounding box center [1145, 216] width 17 height 39
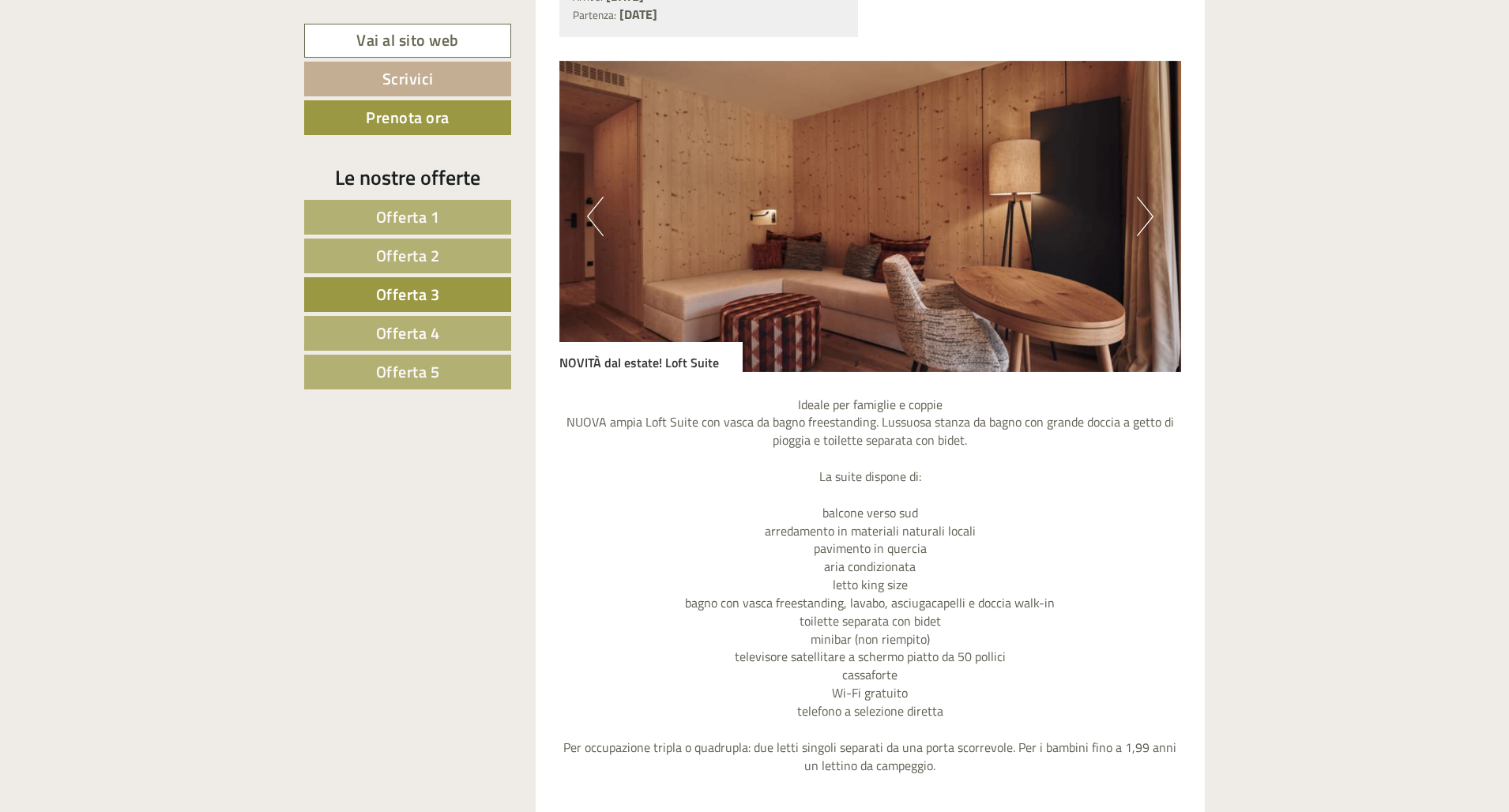
click at [962, 208] on button "Next" at bounding box center [1145, 216] width 17 height 39
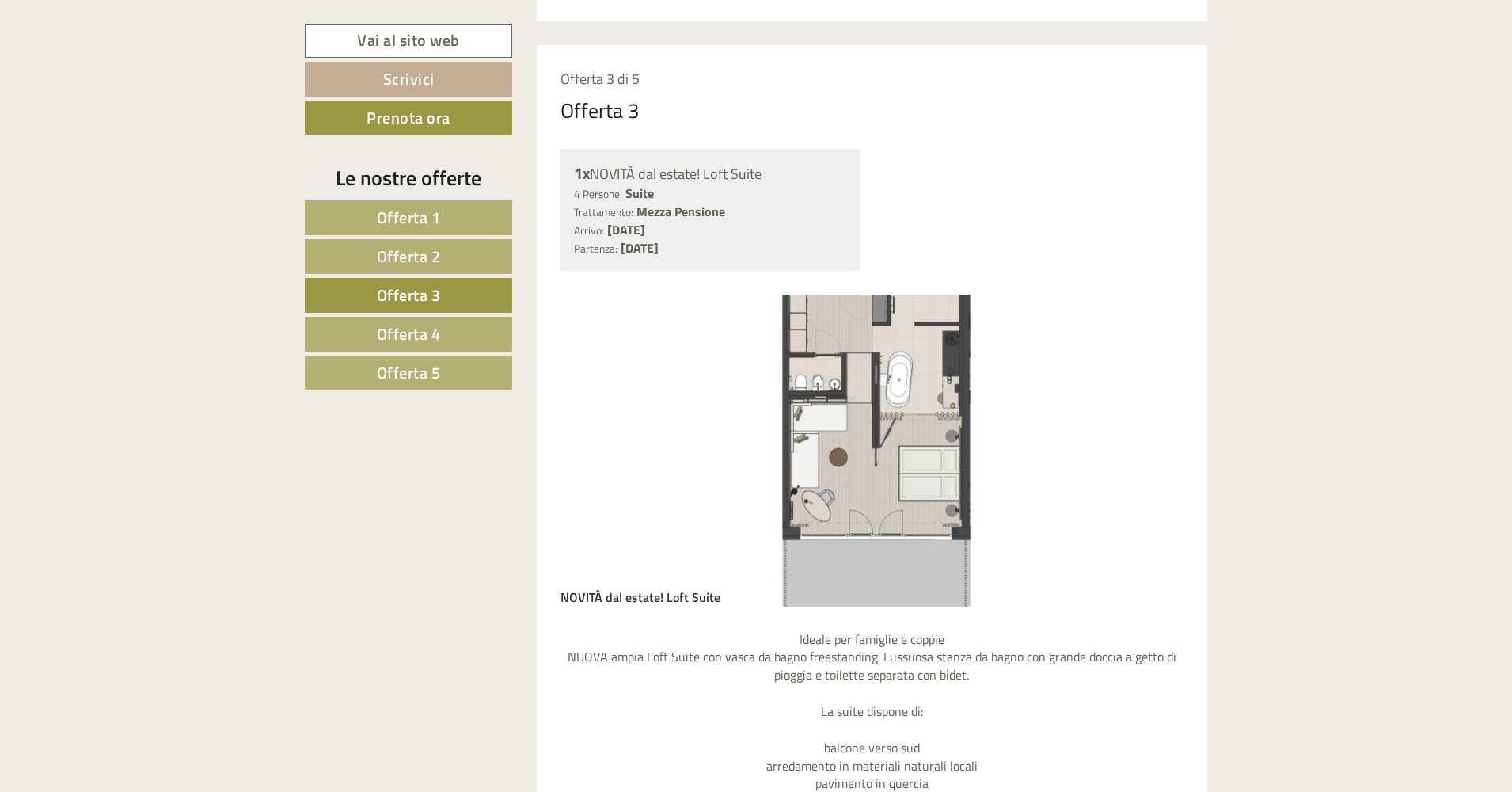
scroll to position [949, 0]
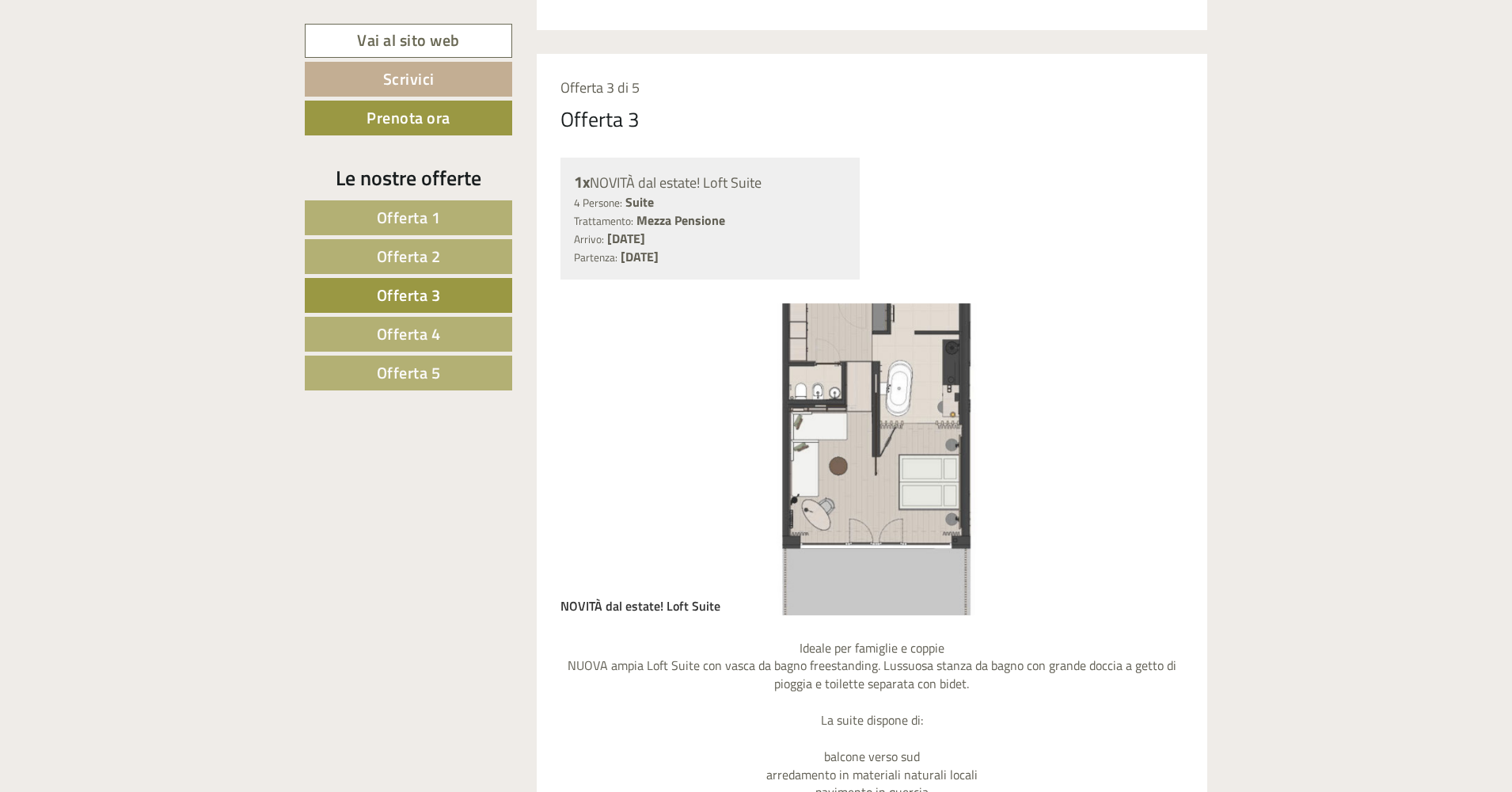
click at [421, 338] on span "Offerta 4" at bounding box center [409, 334] width 64 height 24
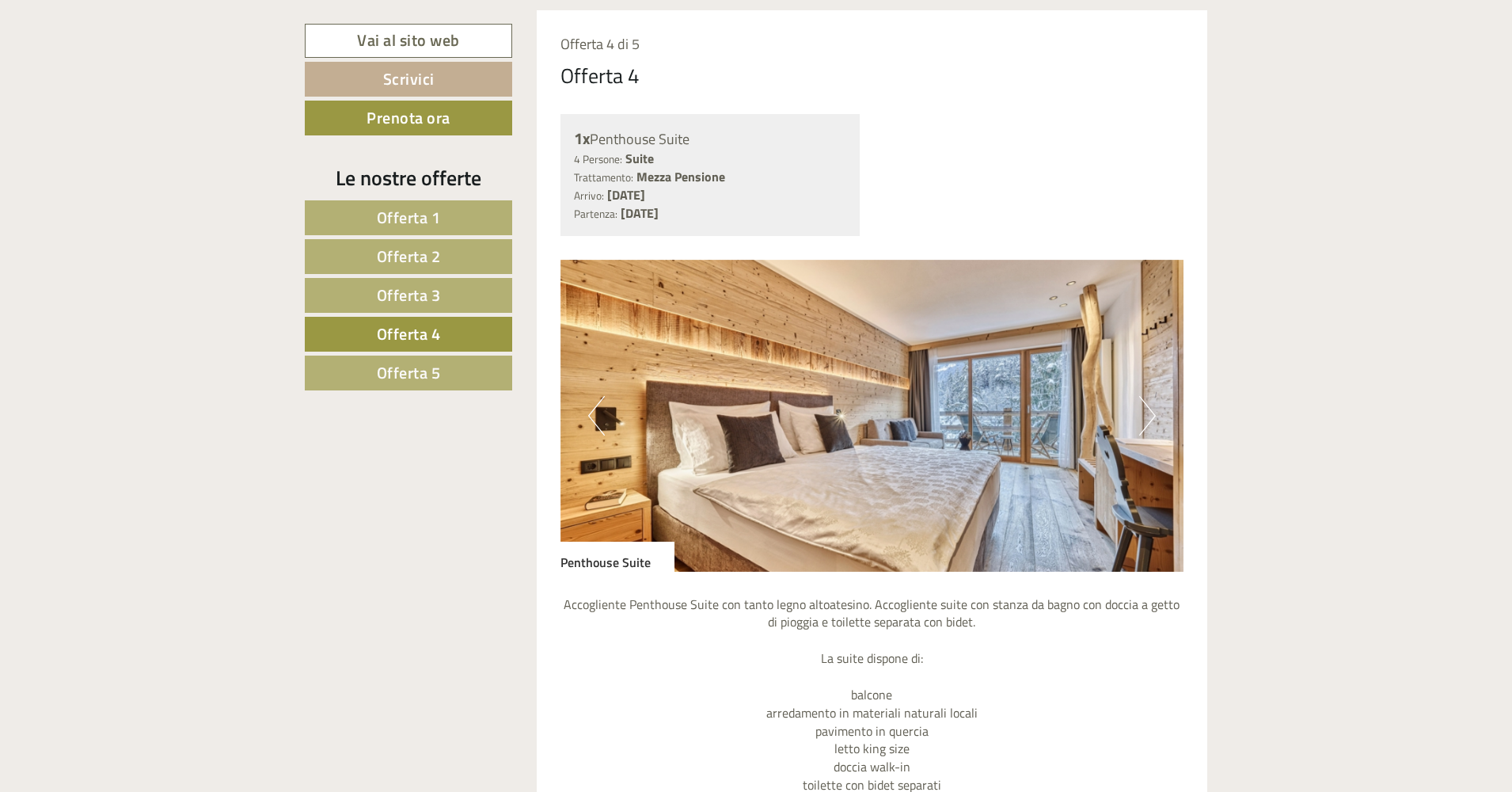
scroll to position [1046, 0]
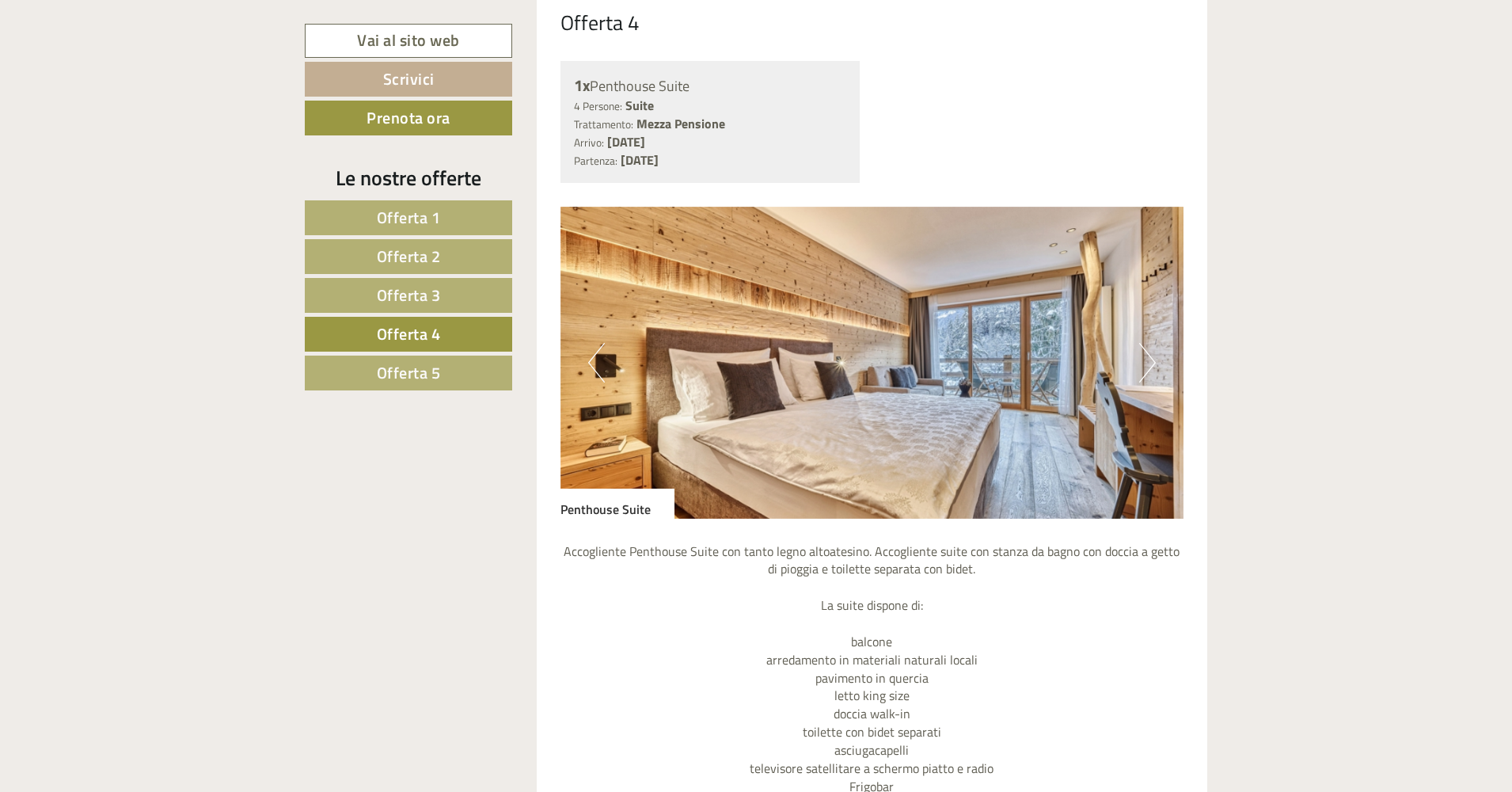
click at [963, 363] on button "Next" at bounding box center [1147, 362] width 17 height 39
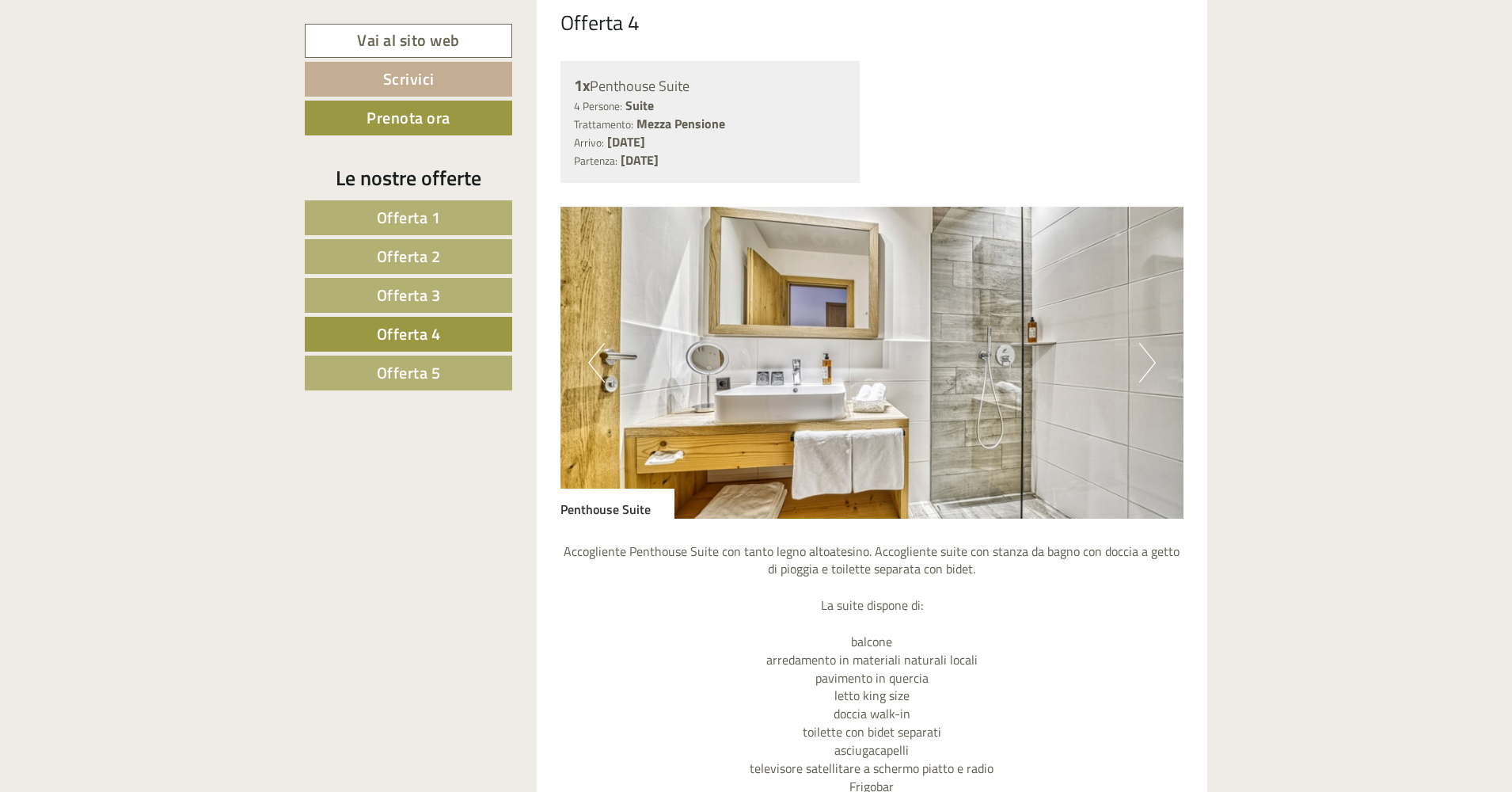
click at [963, 363] on button "Next" at bounding box center [1147, 362] width 17 height 39
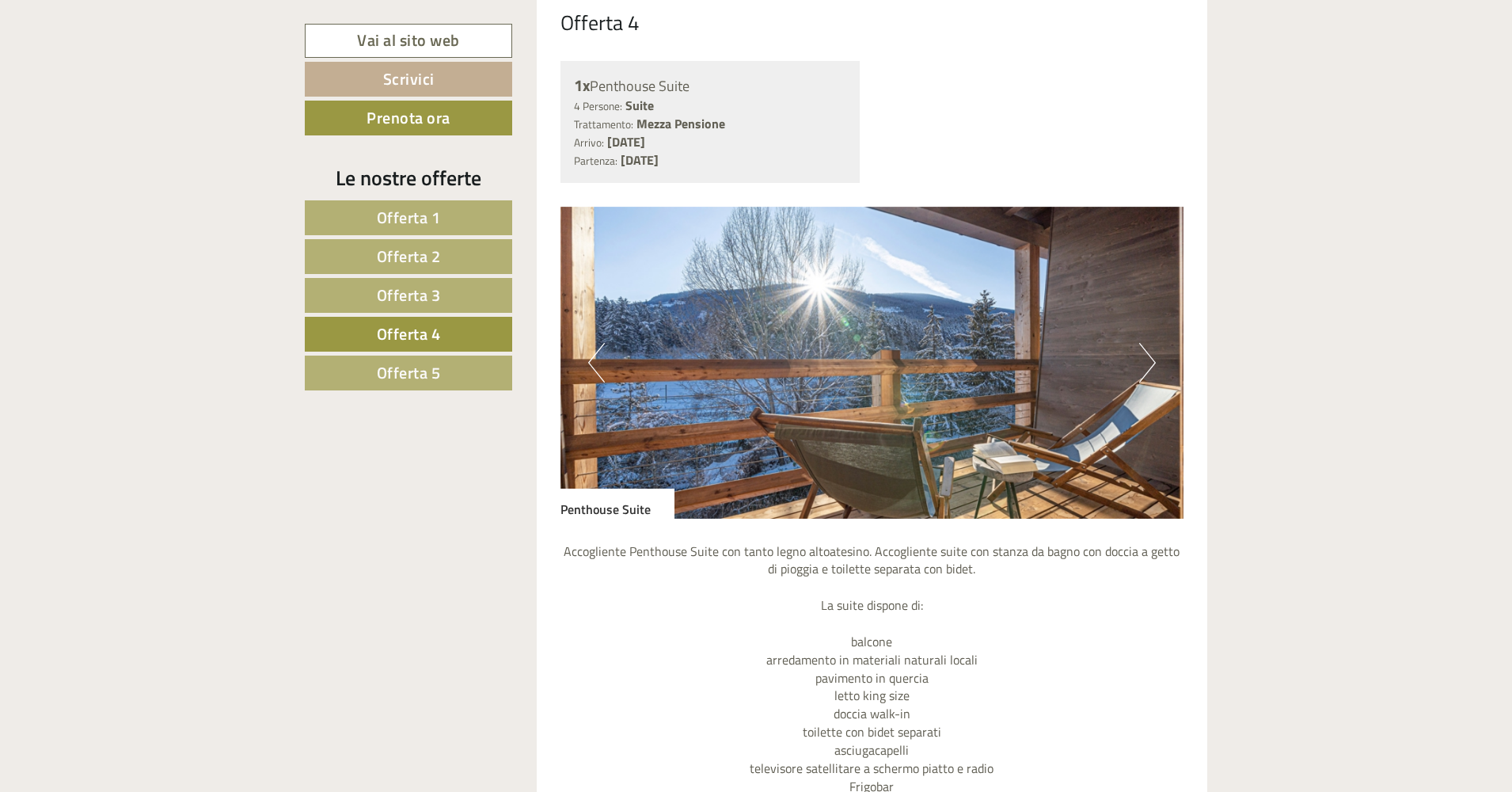
click at [963, 363] on button "Next" at bounding box center [1147, 362] width 17 height 39
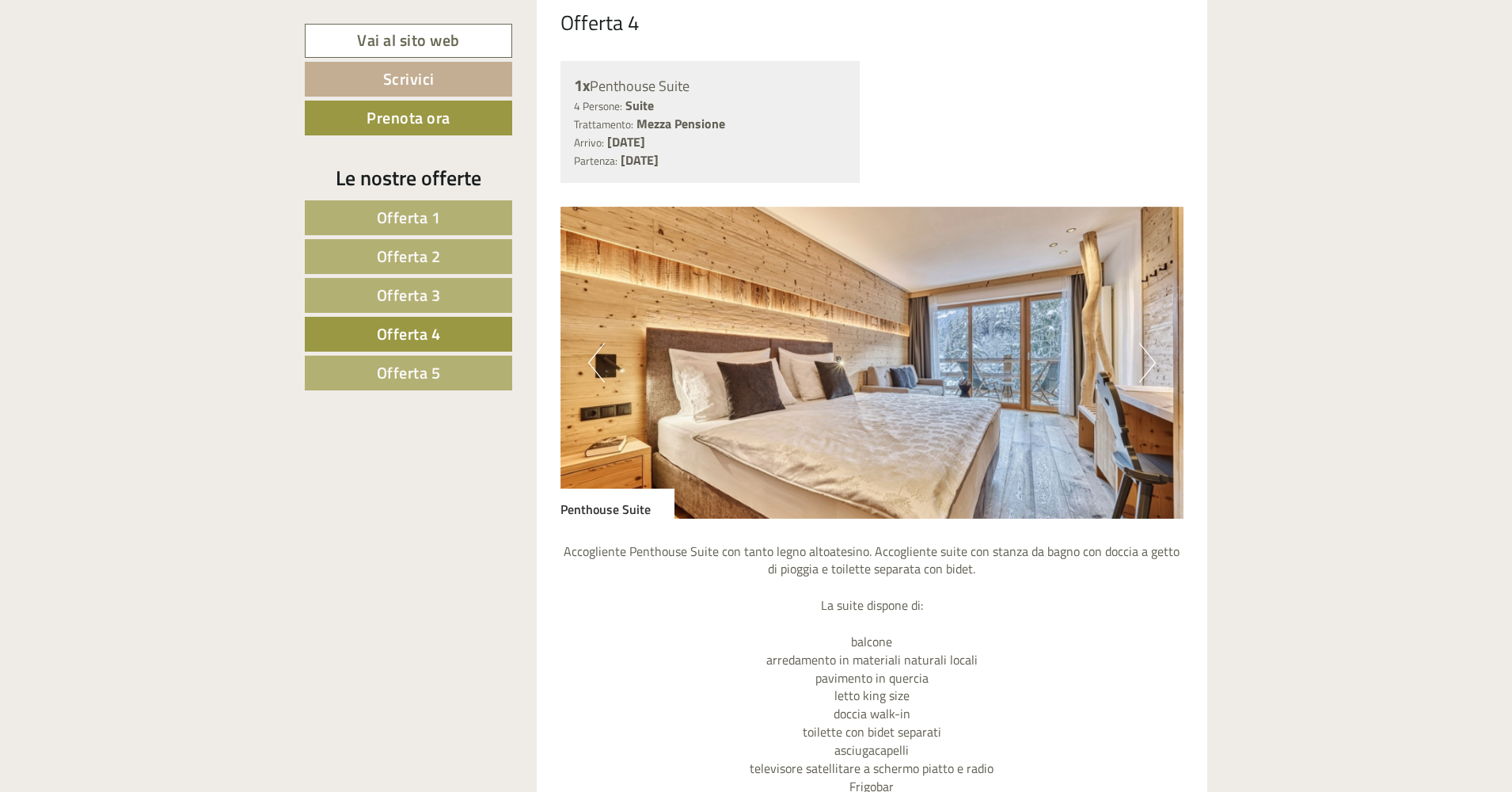
click at [412, 288] on span "Offerta 3" at bounding box center [409, 295] width 64 height 24
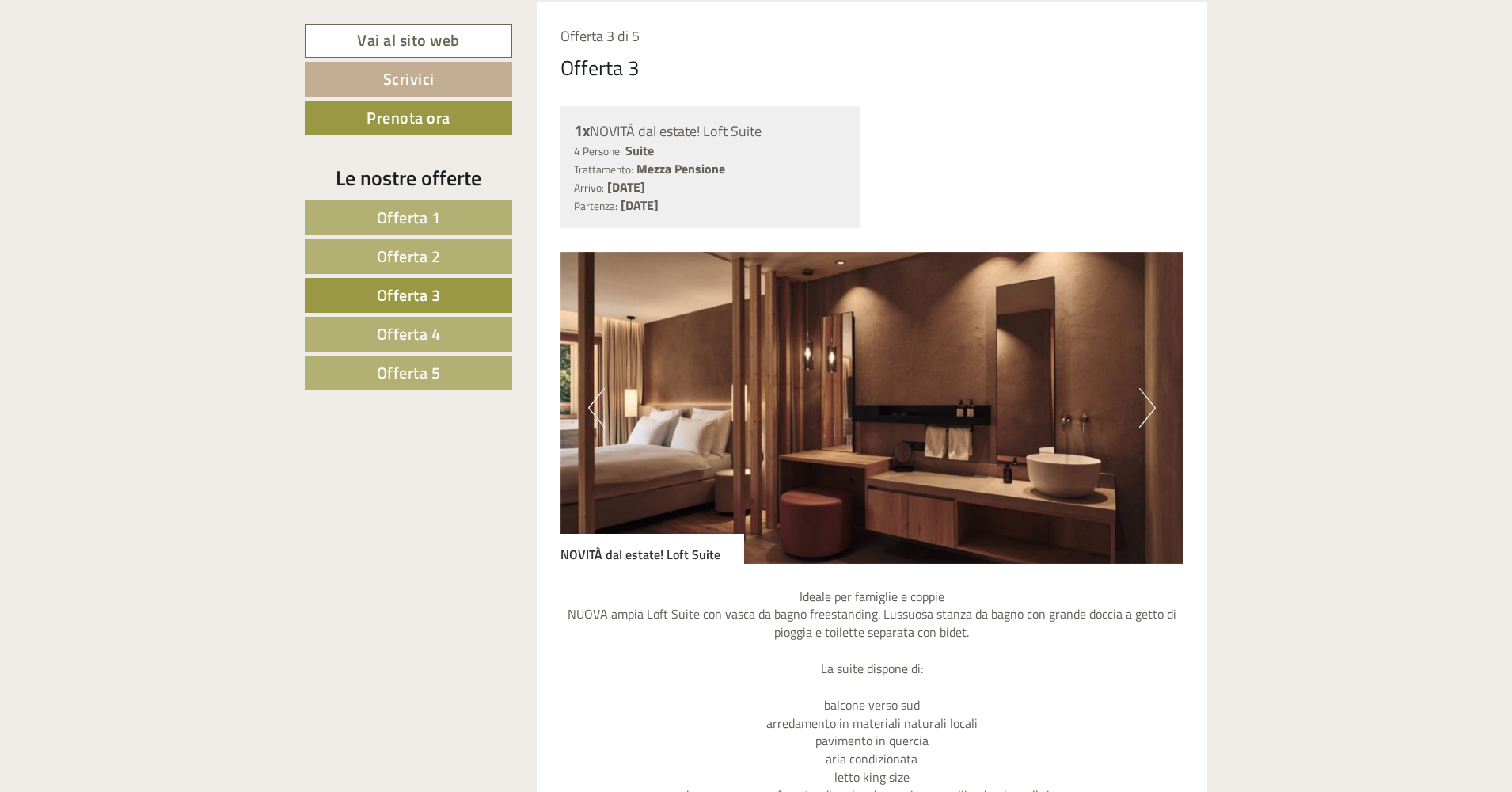
click at [424, 266] on span "Offerta 2" at bounding box center [409, 256] width 64 height 24
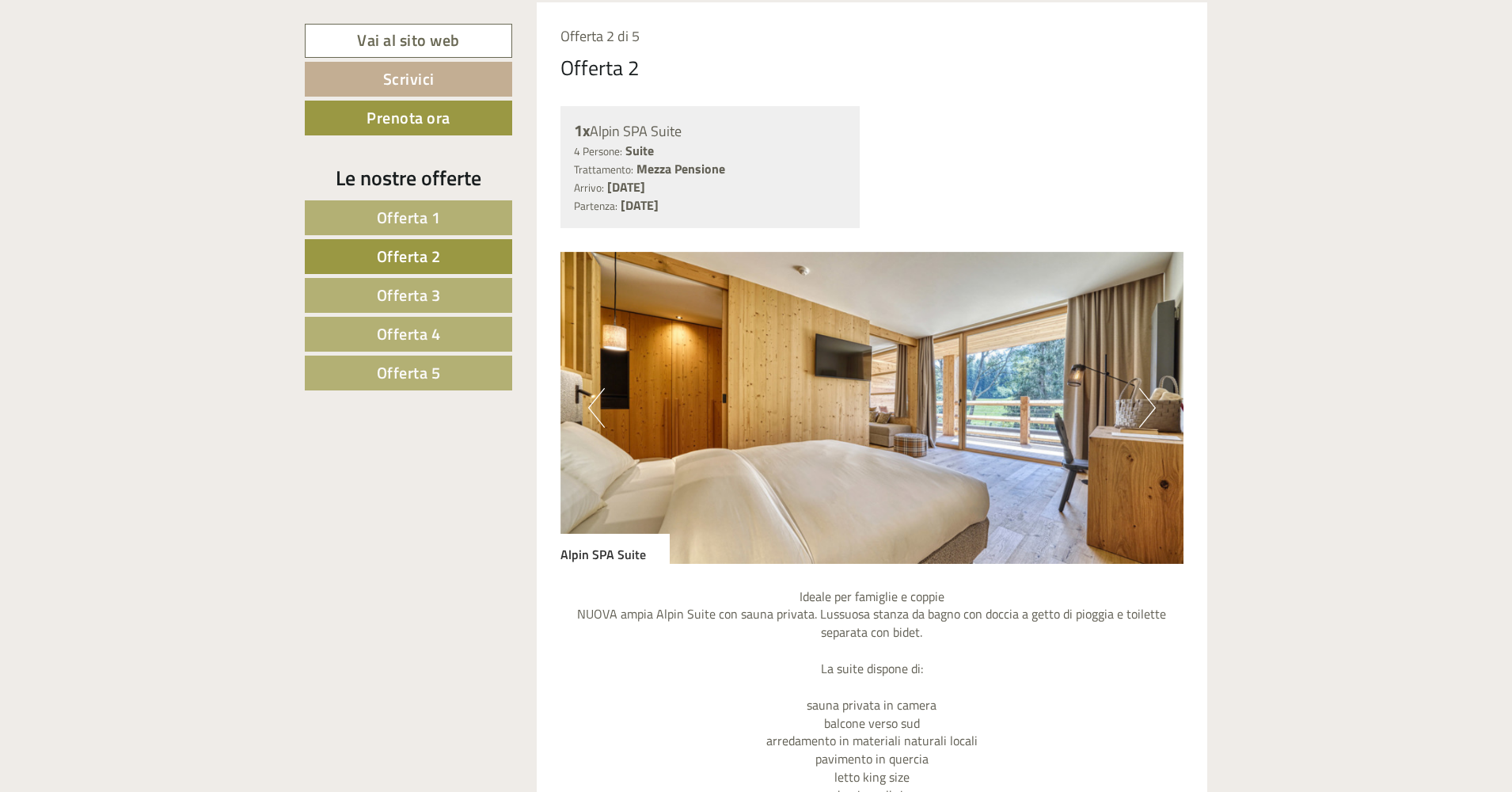
click at [422, 230] on link "Offerta 1" at bounding box center [408, 218] width 207 height 35
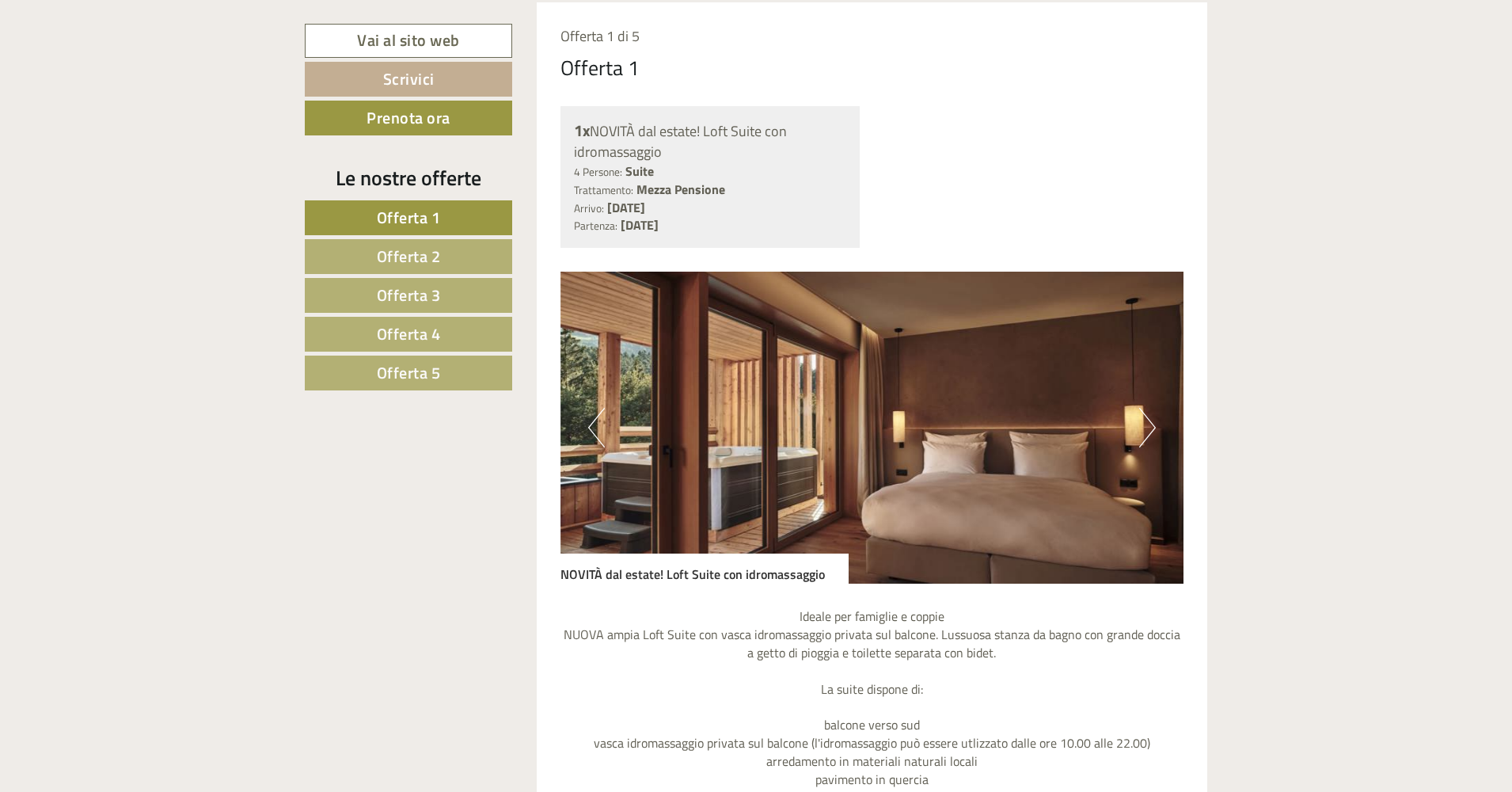
click at [455, 253] on link "Offerta 2" at bounding box center [408, 256] width 207 height 35
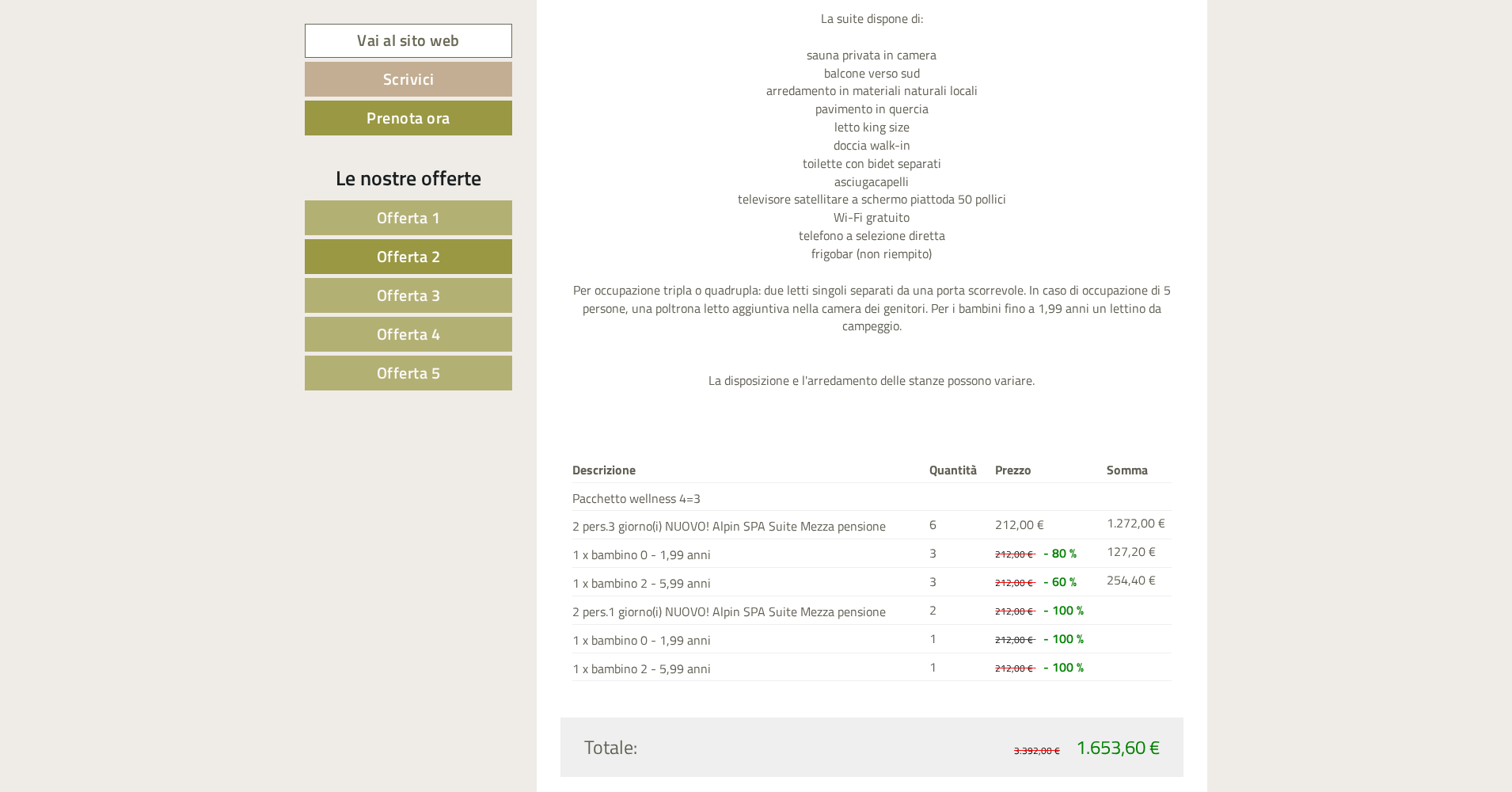
scroll to position [1654, 0]
click at [437, 220] on span "Offerta 1" at bounding box center [409, 217] width 64 height 24
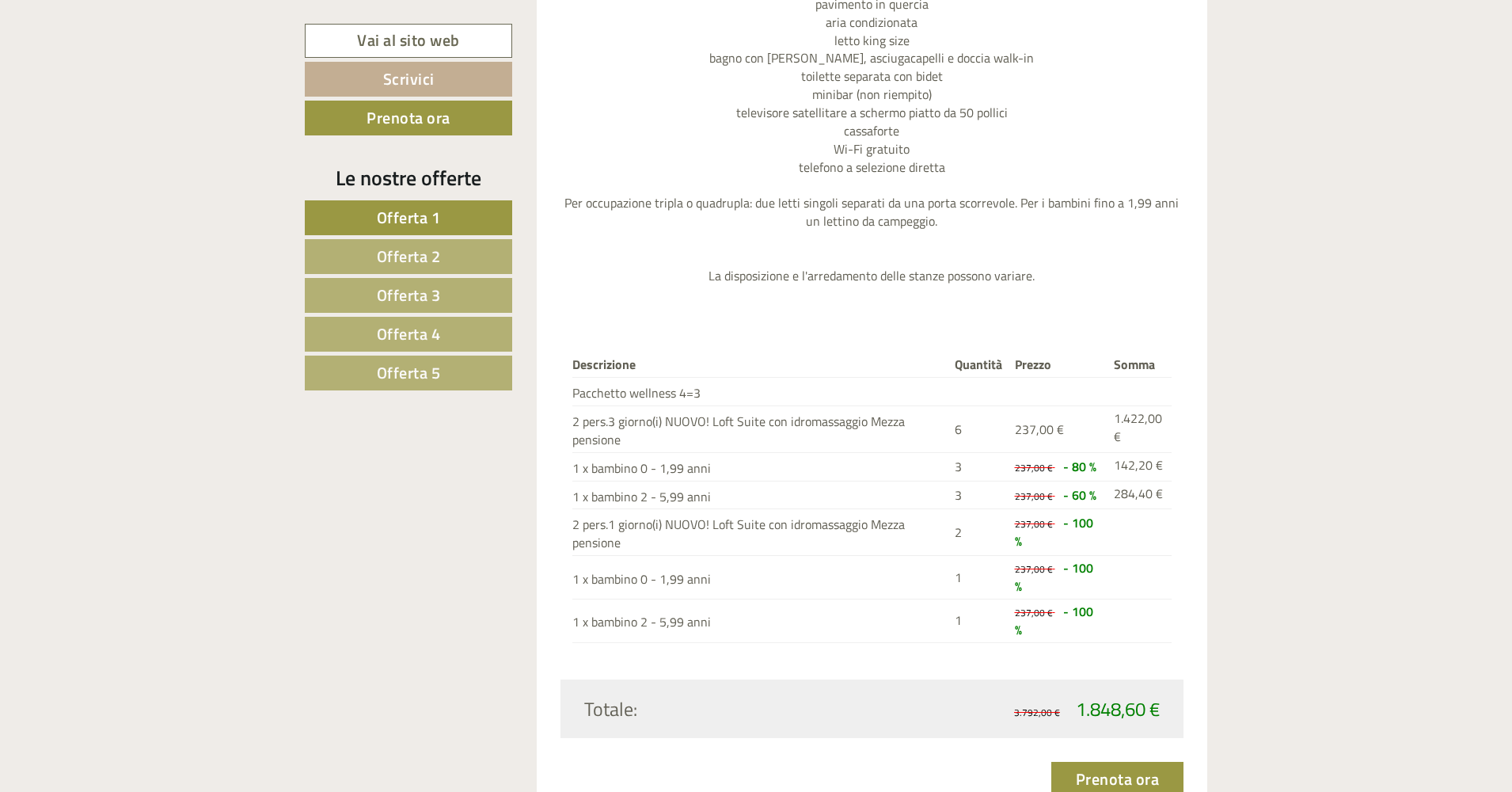
scroll to position [1774, 0]
click at [440, 223] on link "Offerta 1" at bounding box center [408, 218] width 207 height 35
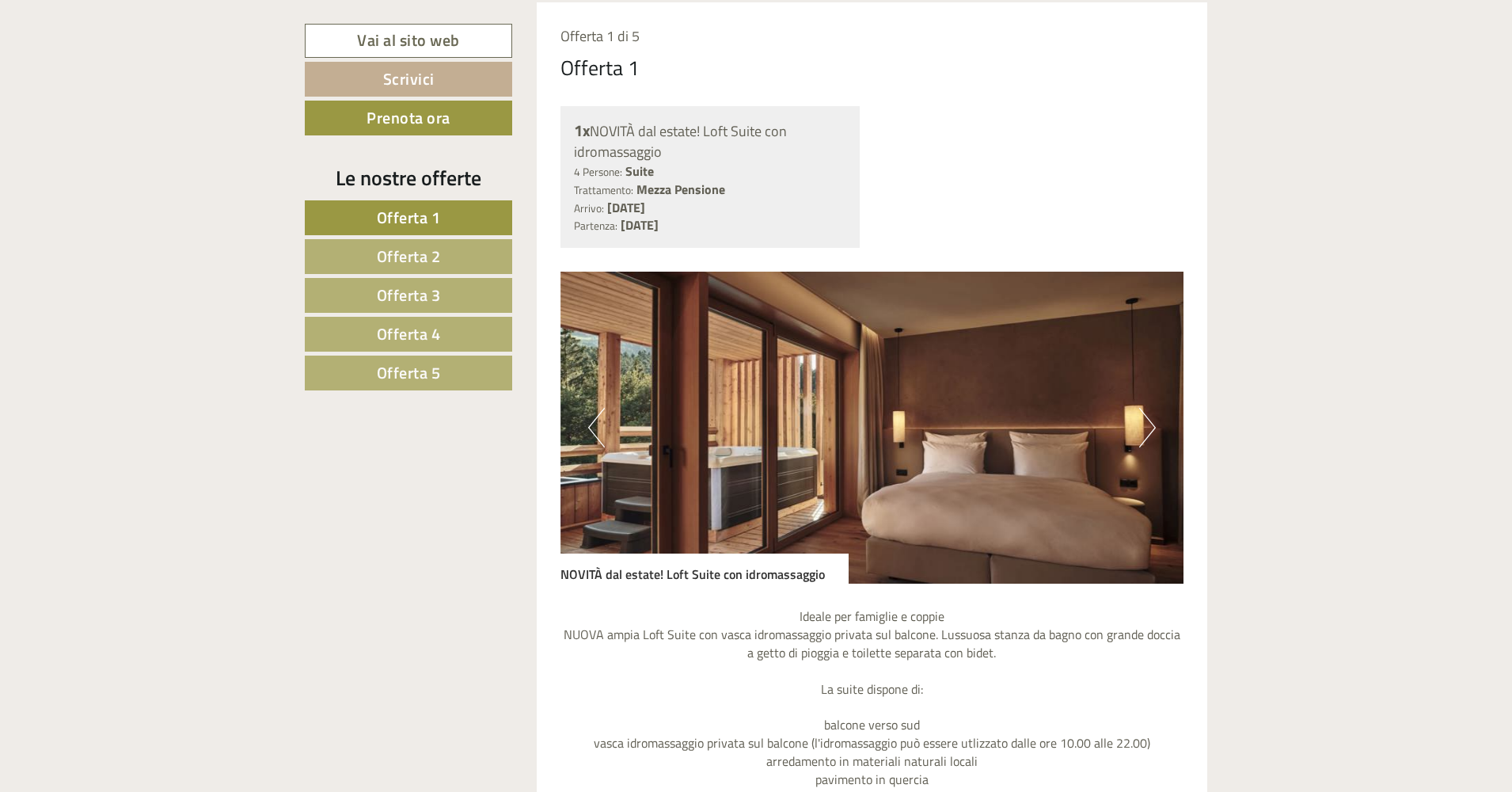
click at [443, 259] on link "Offerta 2" at bounding box center [408, 256] width 207 height 35
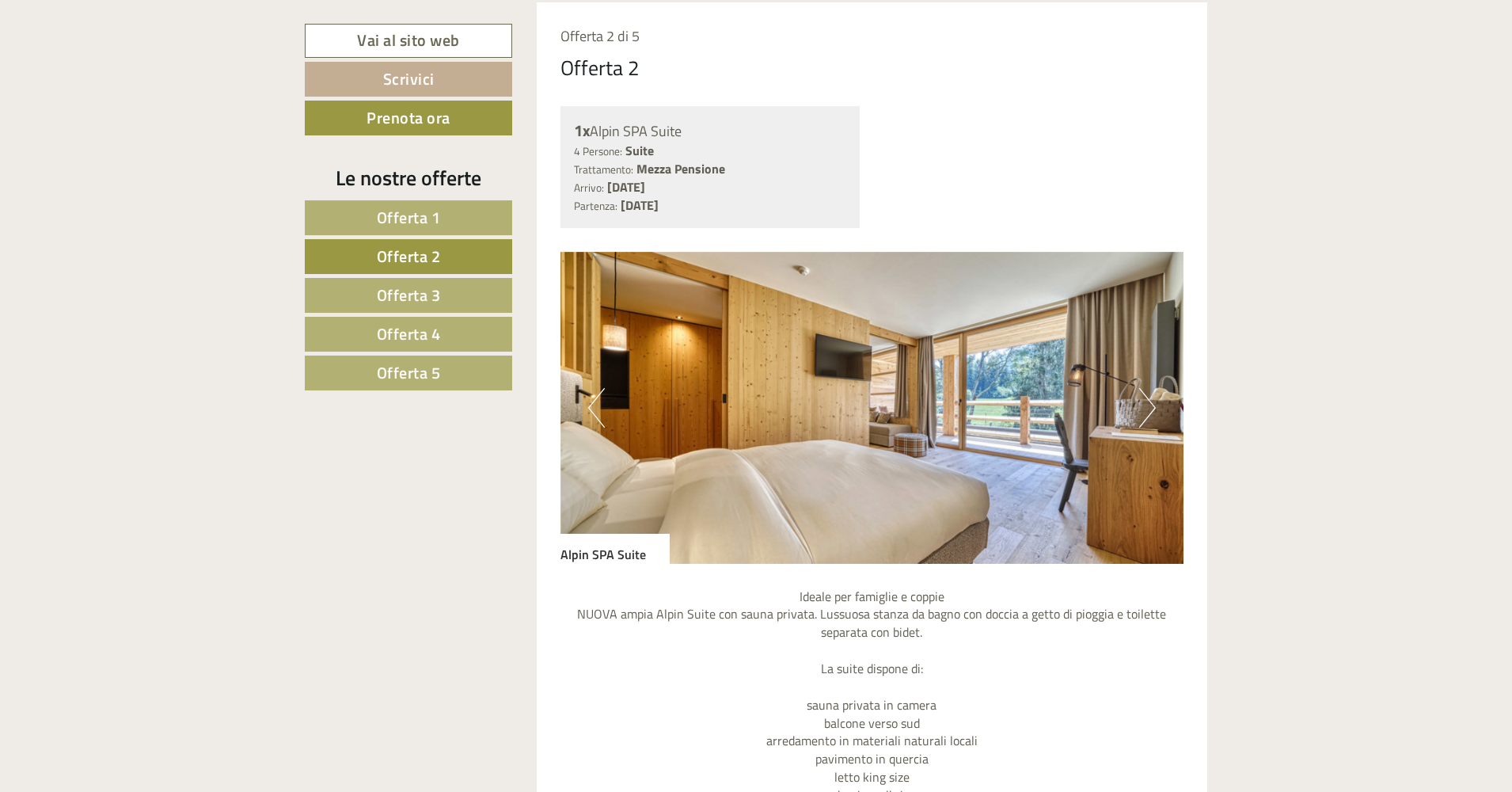
click at [444, 292] on link "Offerta 3" at bounding box center [408, 295] width 207 height 35
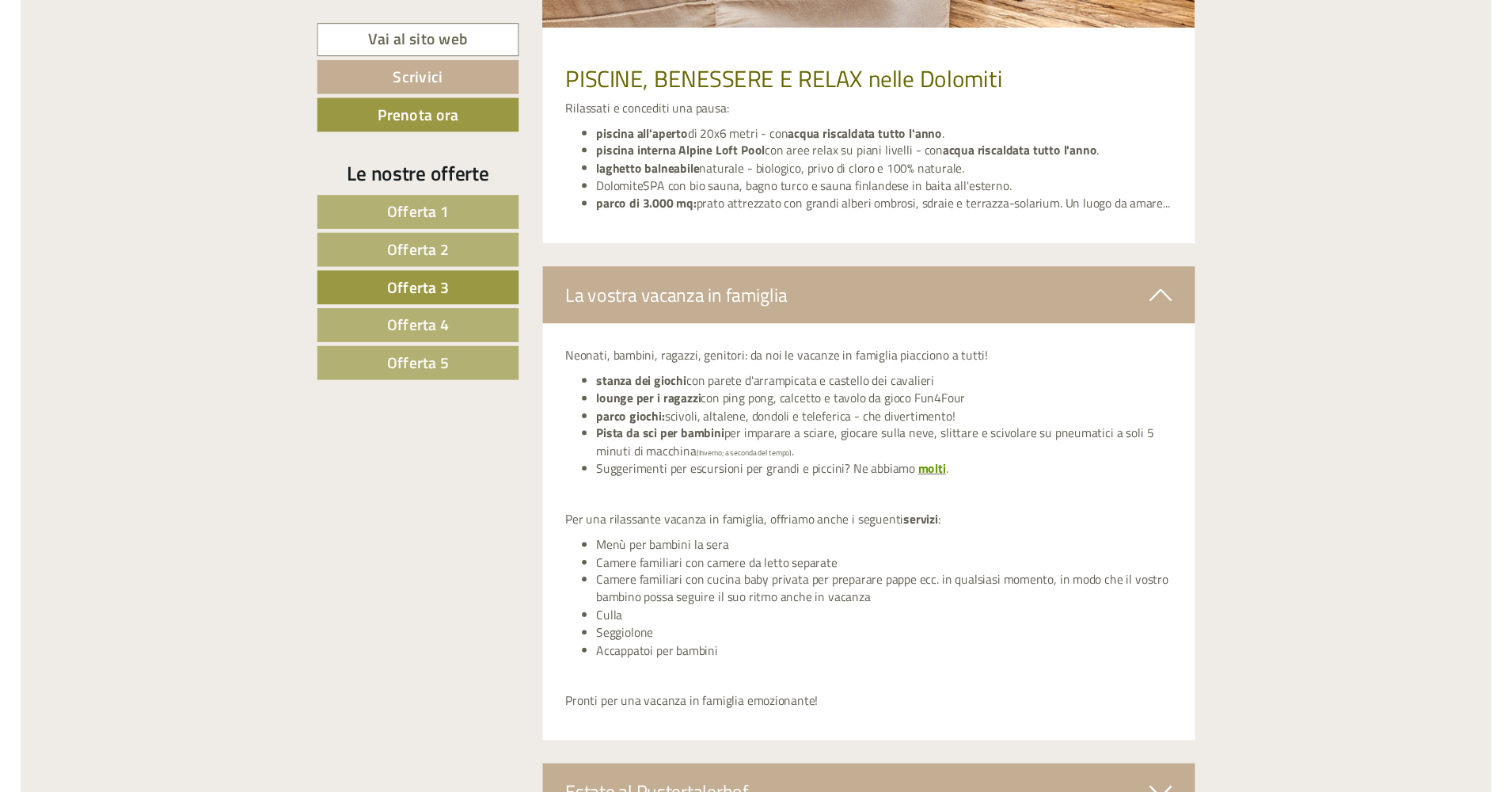
scroll to position [3390, 0]
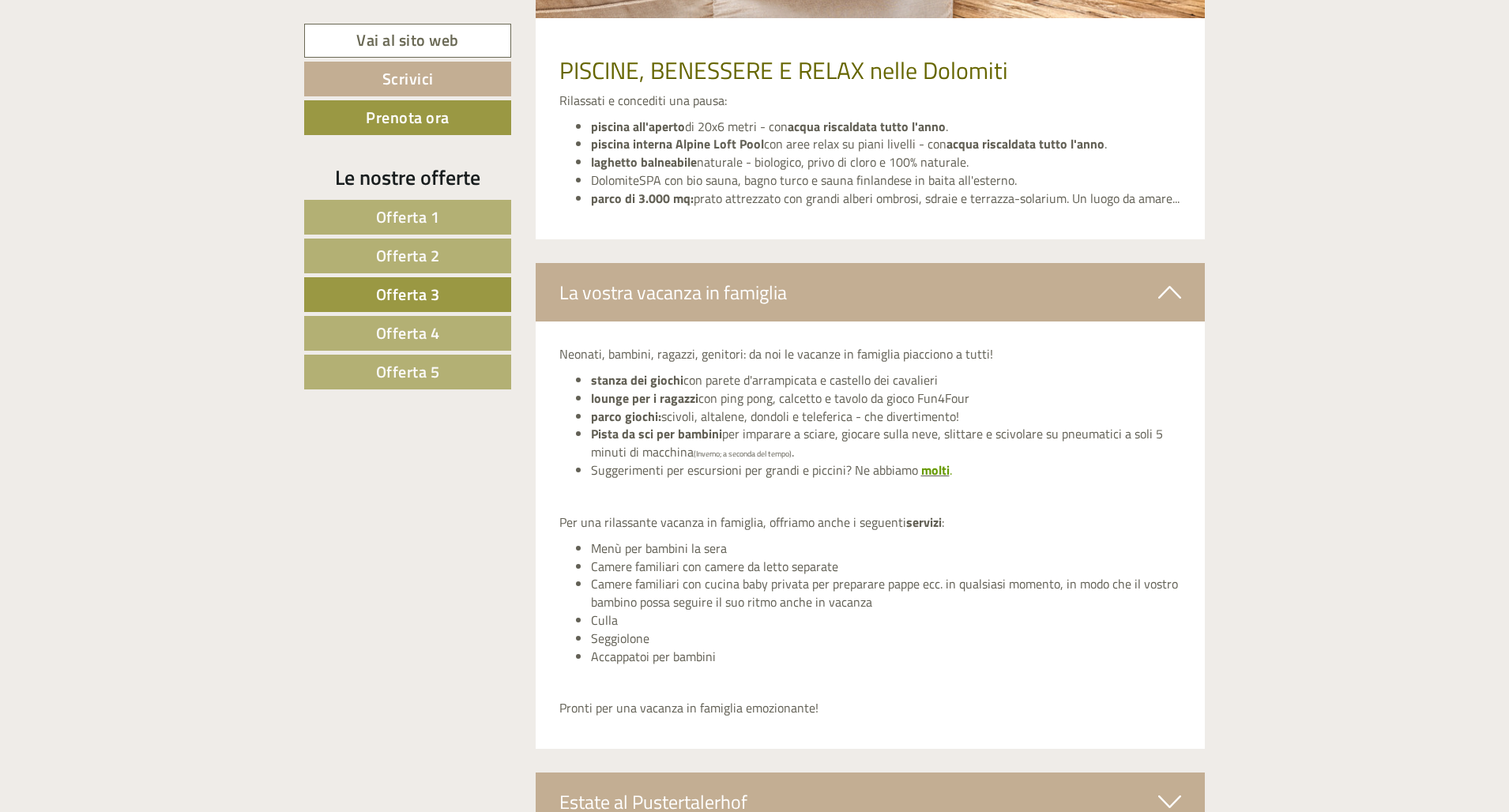
click at [922, 461] on span "molti" at bounding box center [935, 470] width 28 height 19
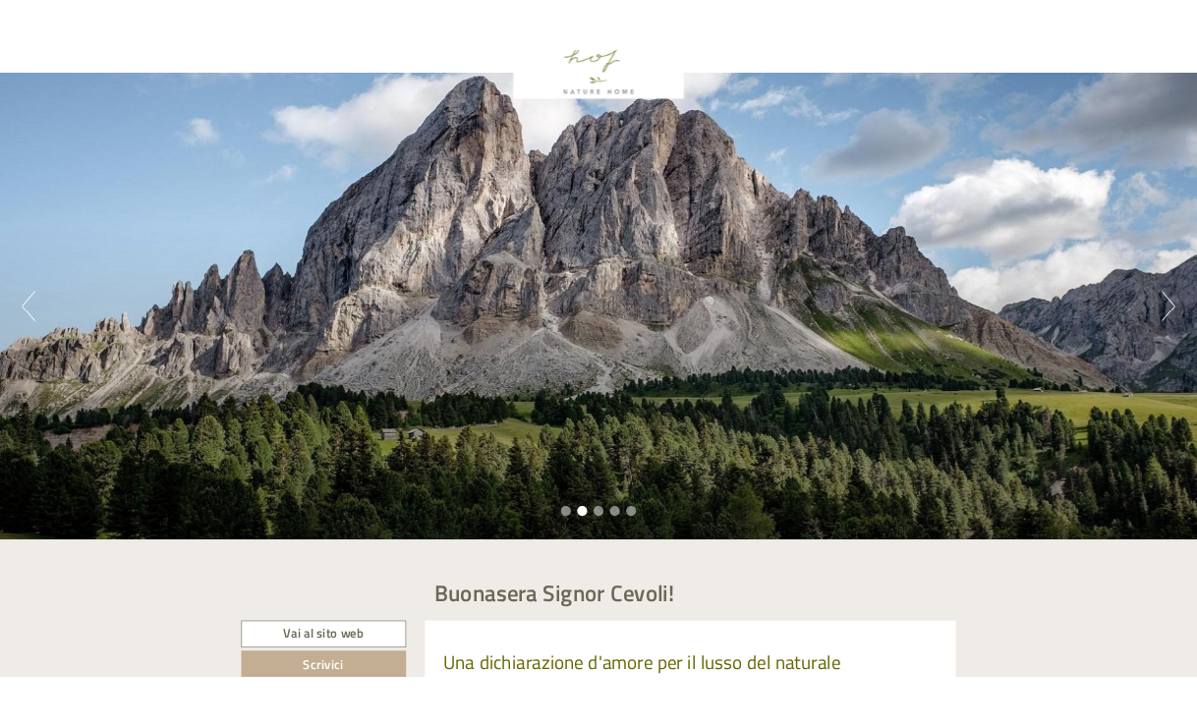
scroll to position [110, 0]
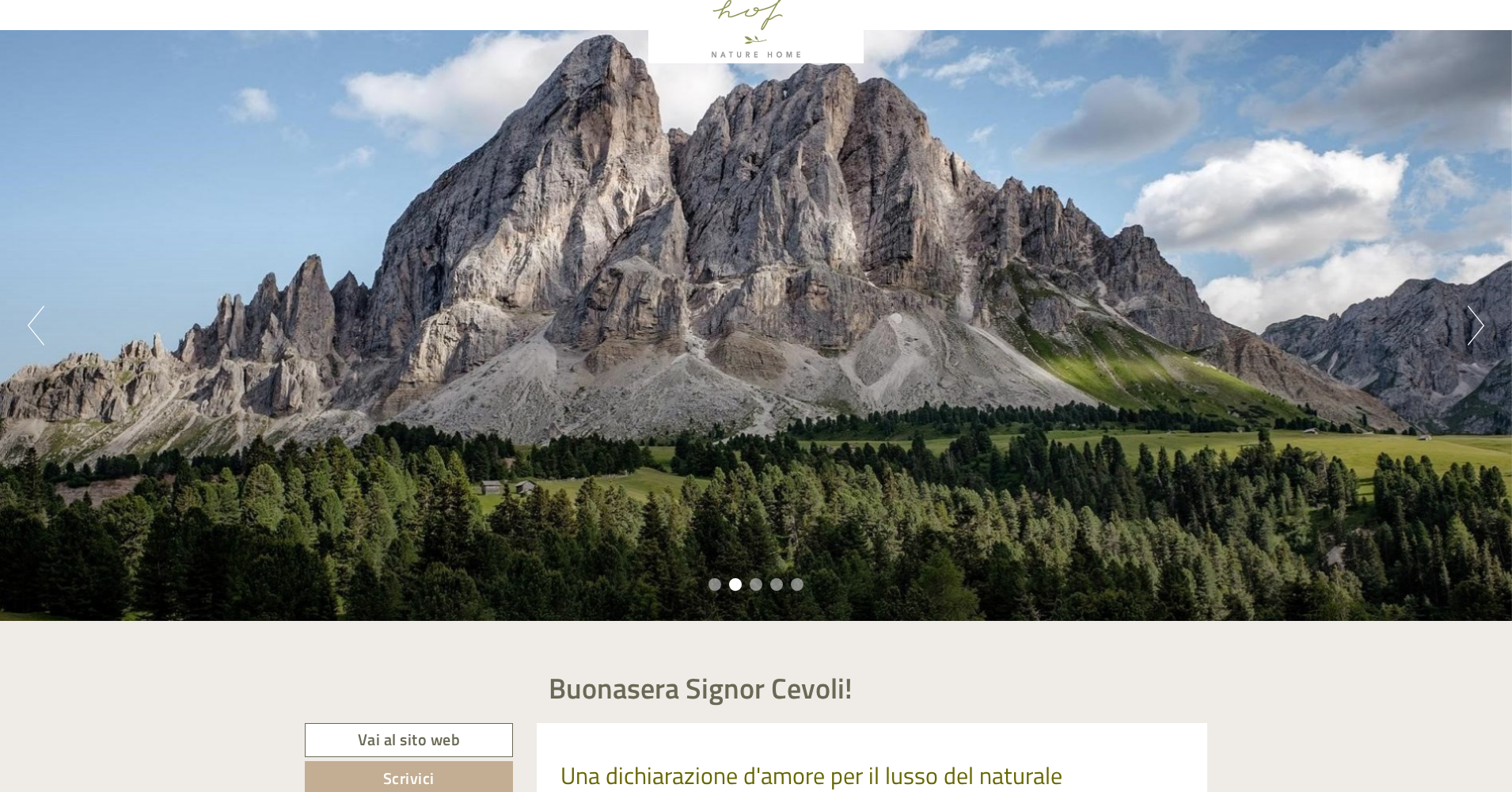
click at [963, 332] on div "Previous Next 1 2 3 4 5" at bounding box center [756, 325] width 1512 height 591
click at [963, 327] on button "Next" at bounding box center [1476, 325] width 17 height 39
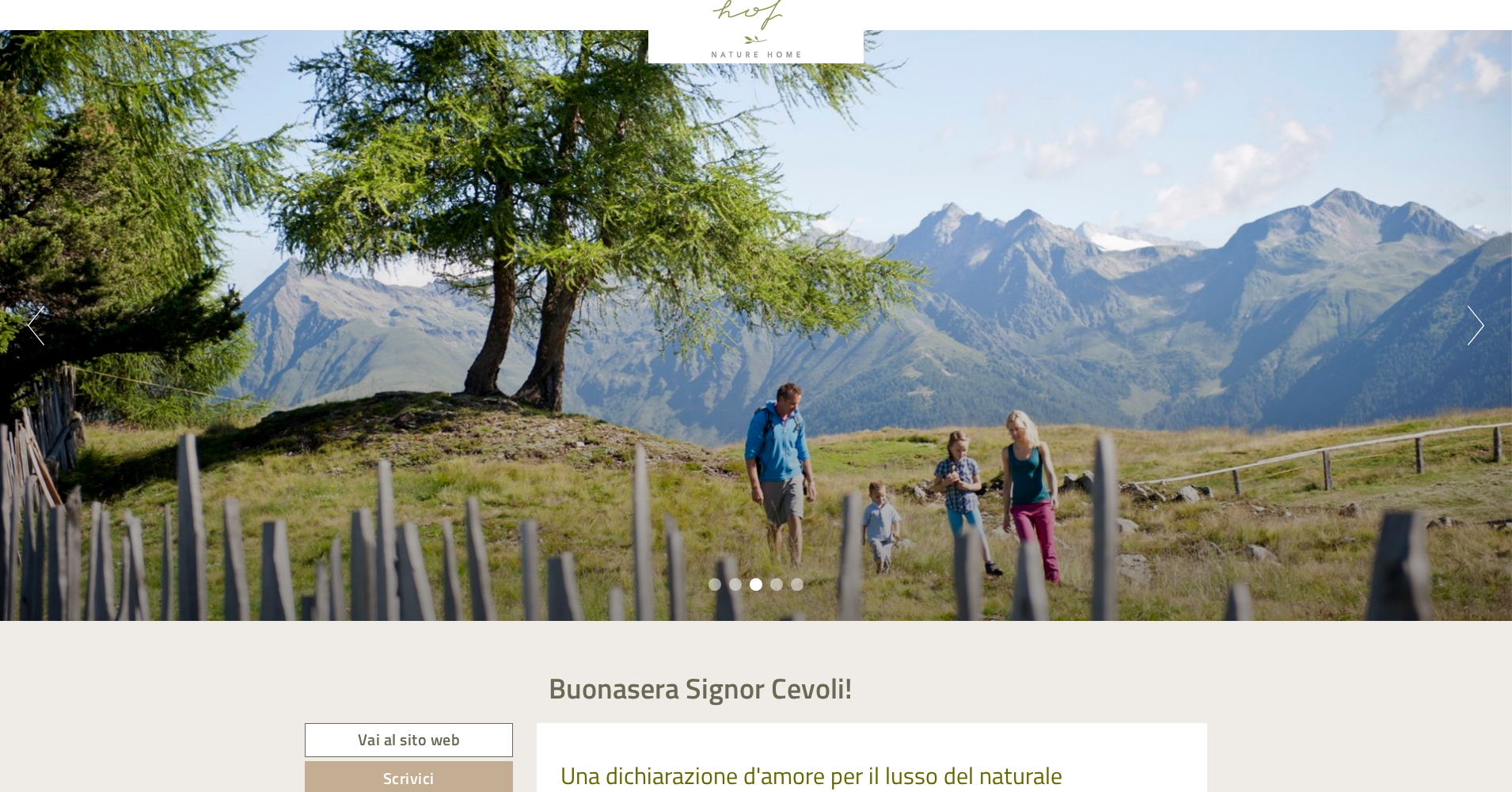
click at [963, 327] on button "Next" at bounding box center [1476, 325] width 17 height 39
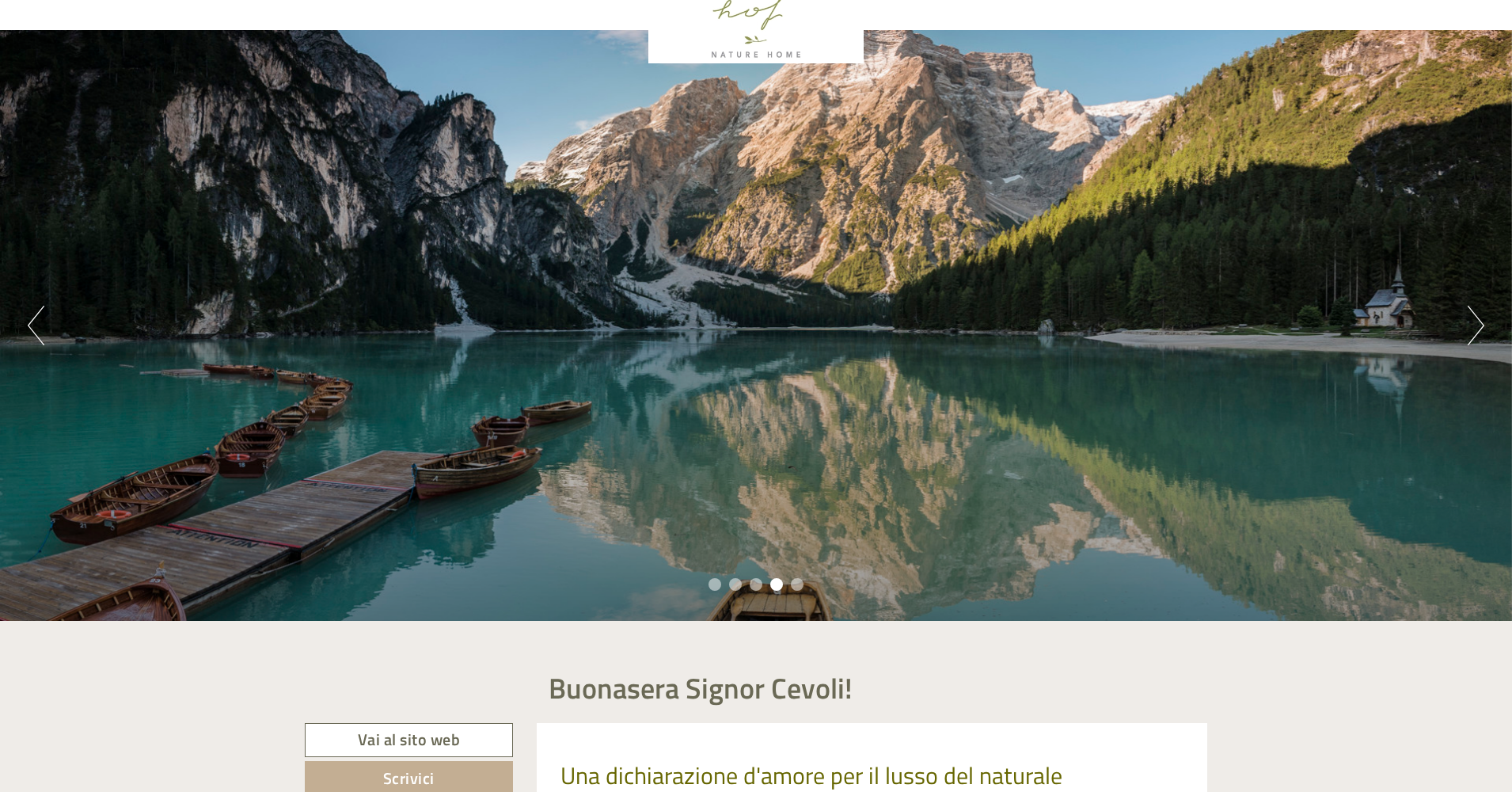
click at [963, 327] on button "Next" at bounding box center [1476, 325] width 17 height 39
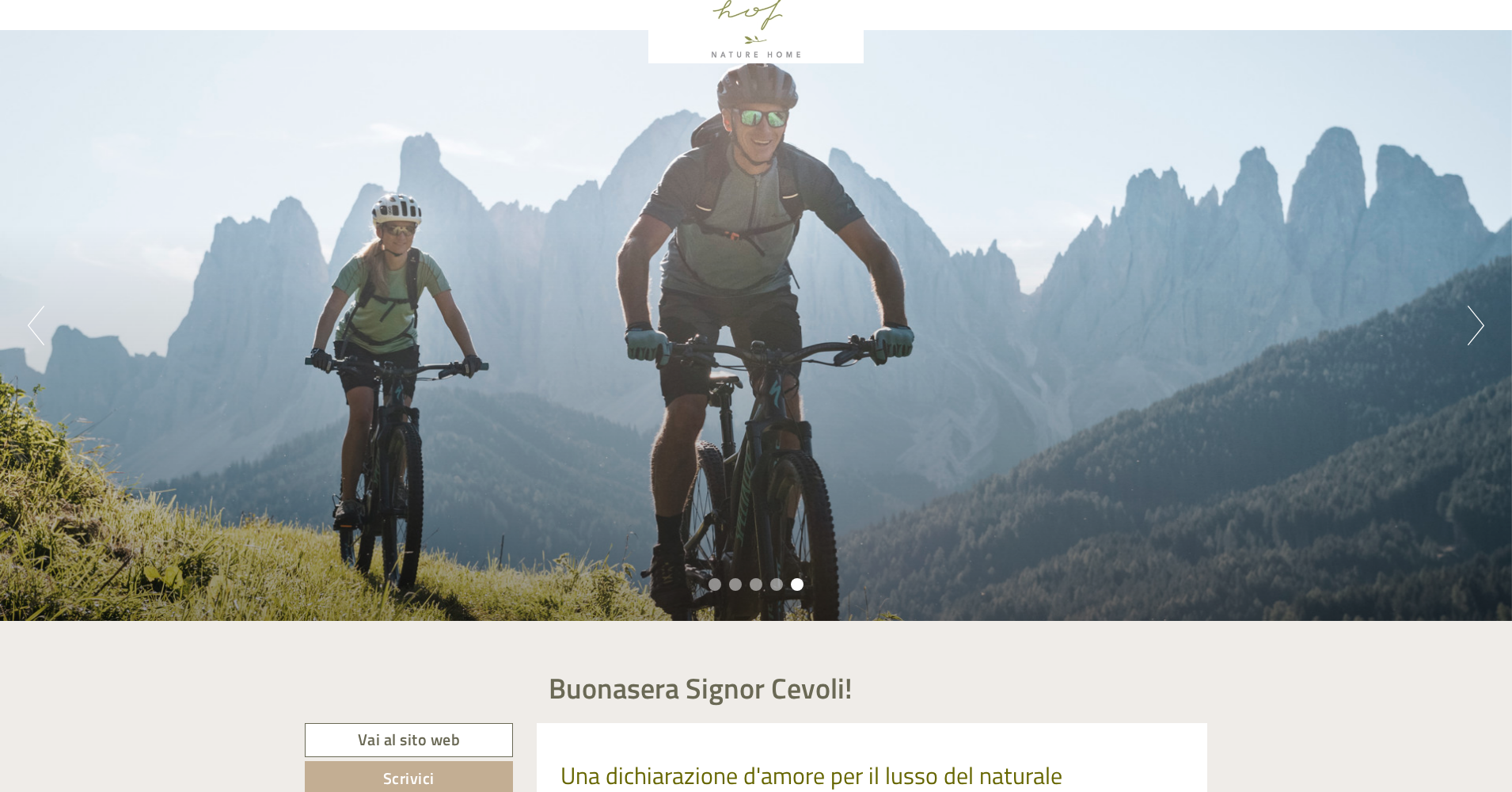
click at [963, 327] on button "Next" at bounding box center [1476, 325] width 17 height 39
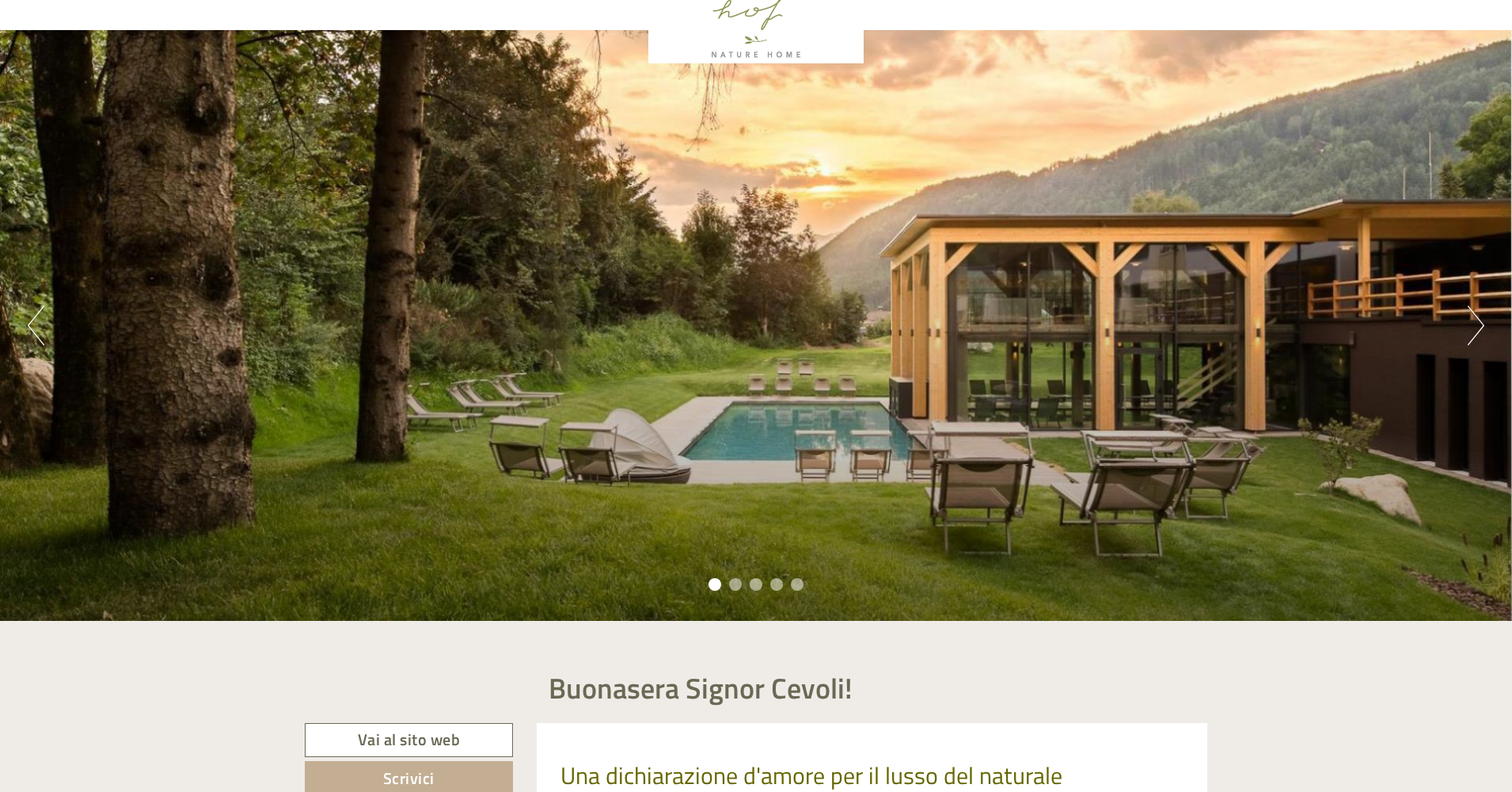
click at [963, 327] on button "Next" at bounding box center [1476, 325] width 17 height 39
